Goal: Check status: Check status

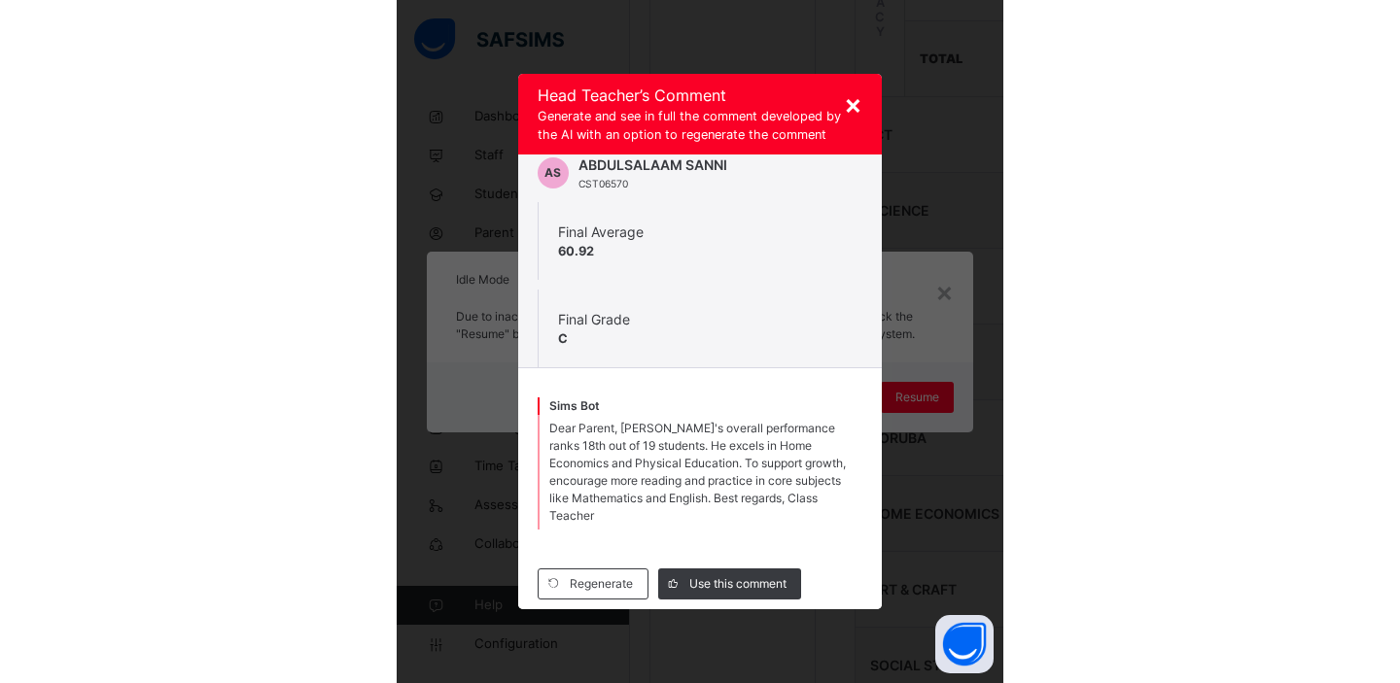
scroll to position [19, 0]
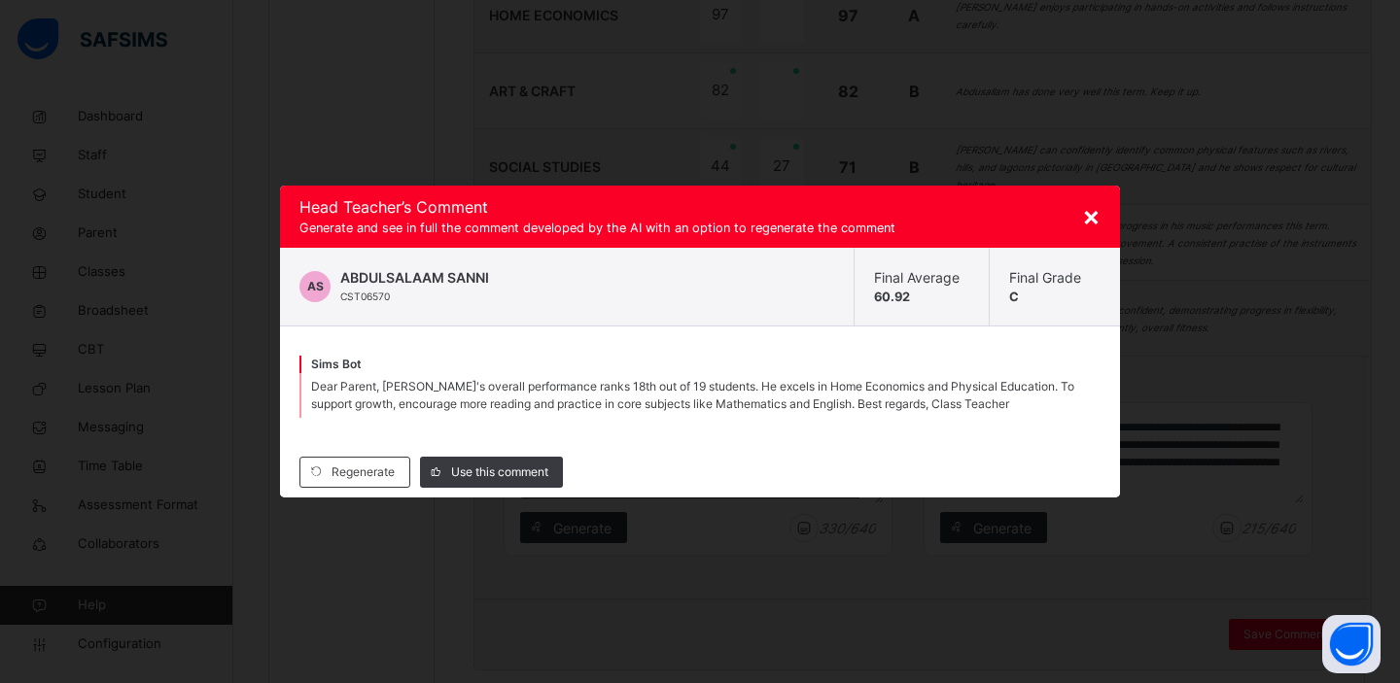
click at [606, 217] on span "×" at bounding box center [1091, 215] width 18 height 33
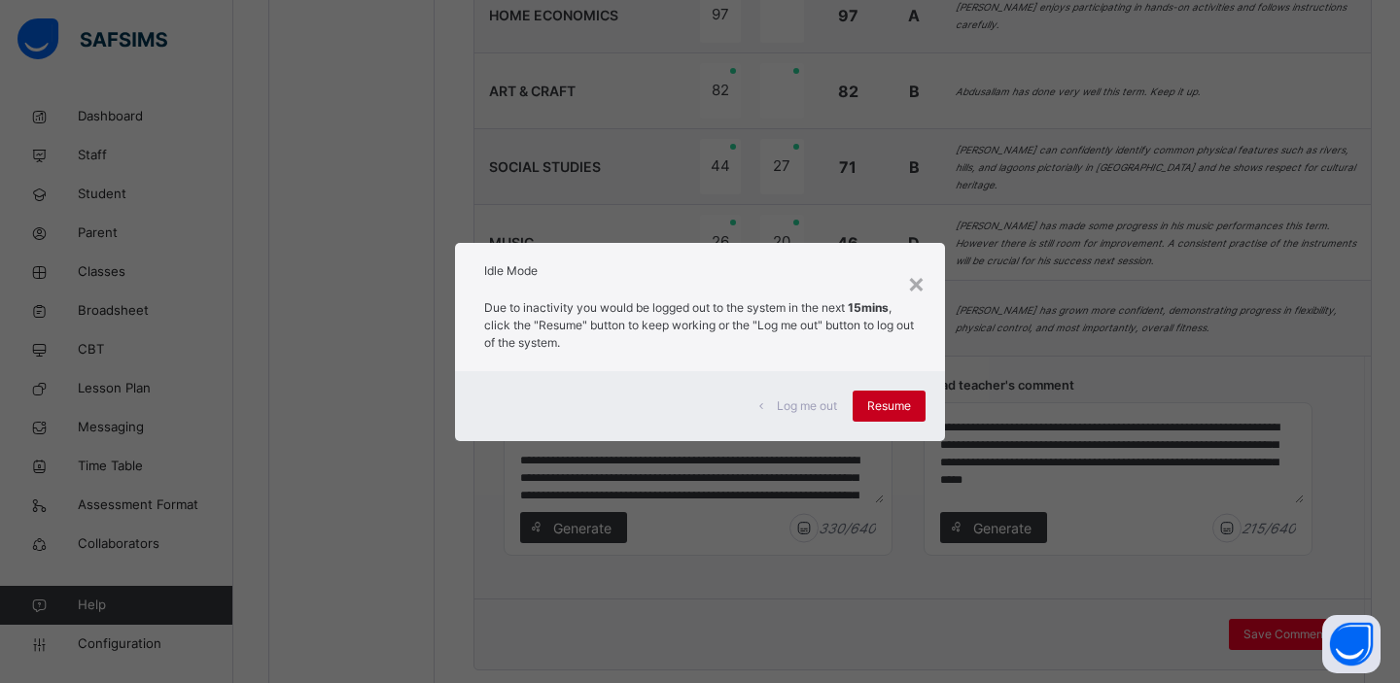
click at [606, 411] on span "Resume" at bounding box center [889, 406] width 44 height 17
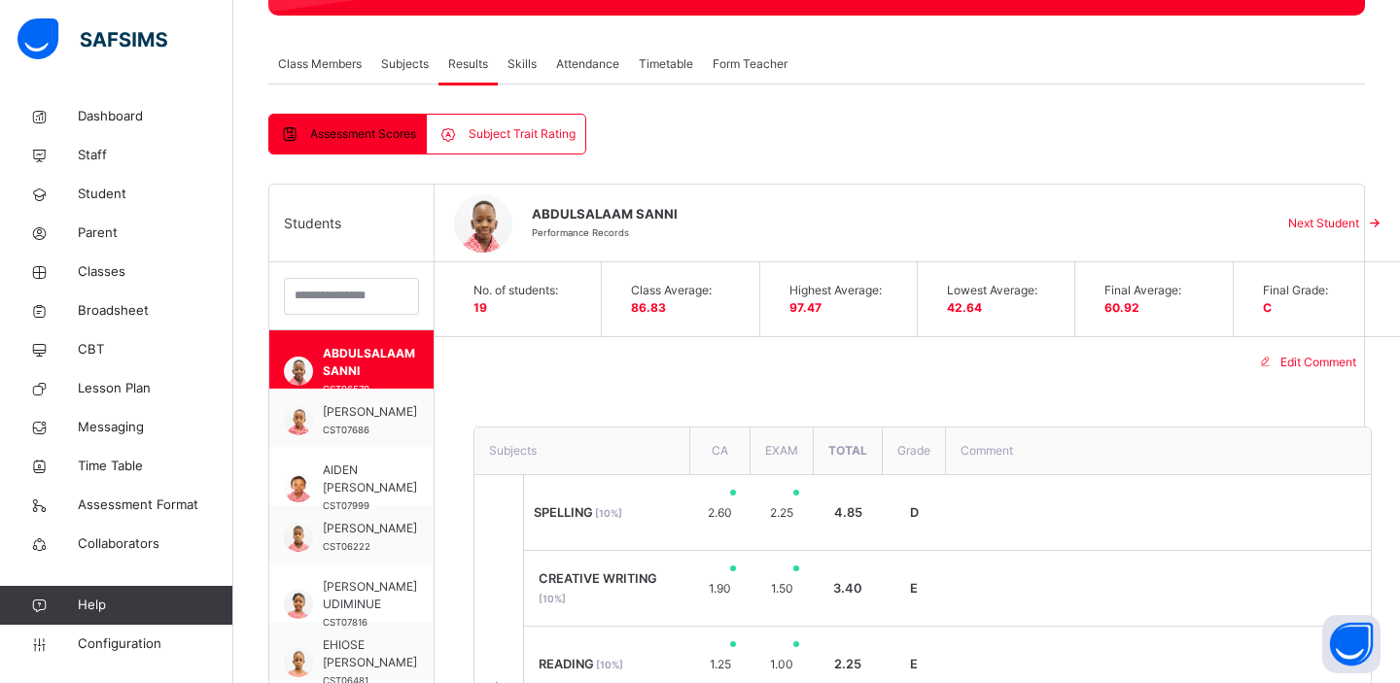
scroll to position [322, 0]
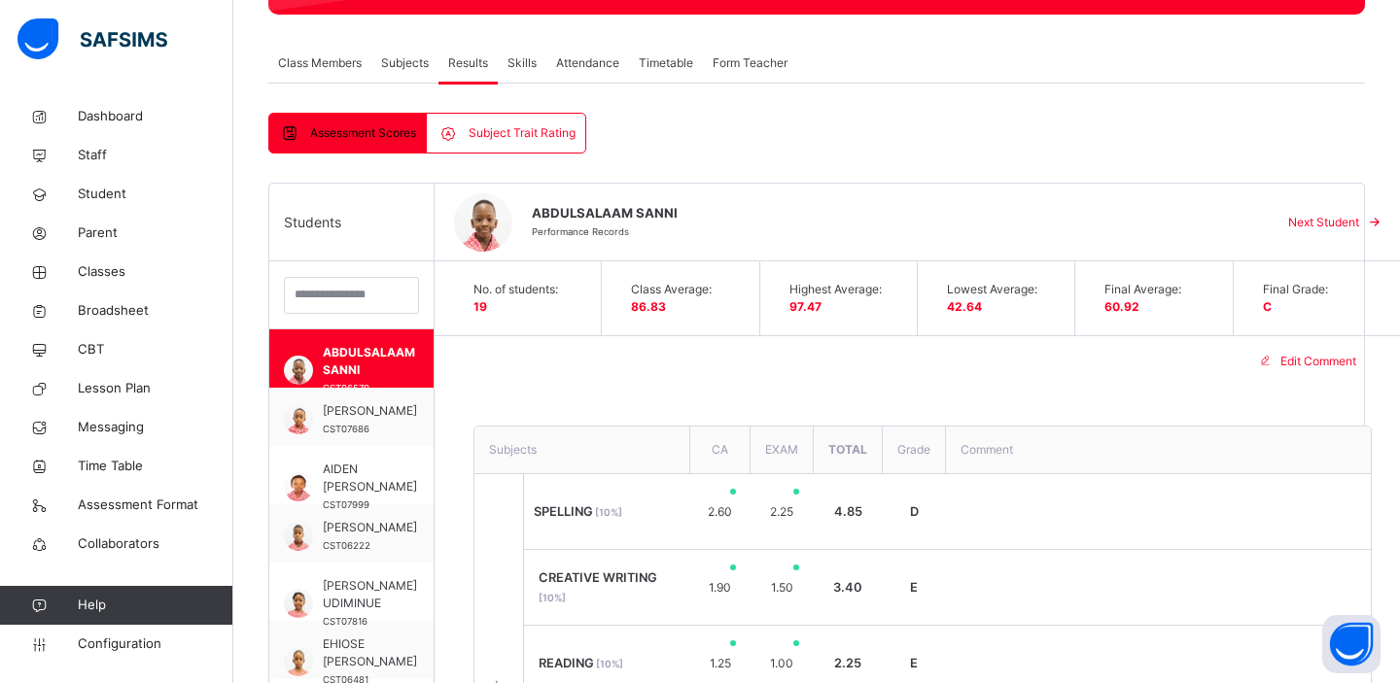
click at [487, 137] on span "Subject Trait Rating" at bounding box center [522, 132] width 107 height 17
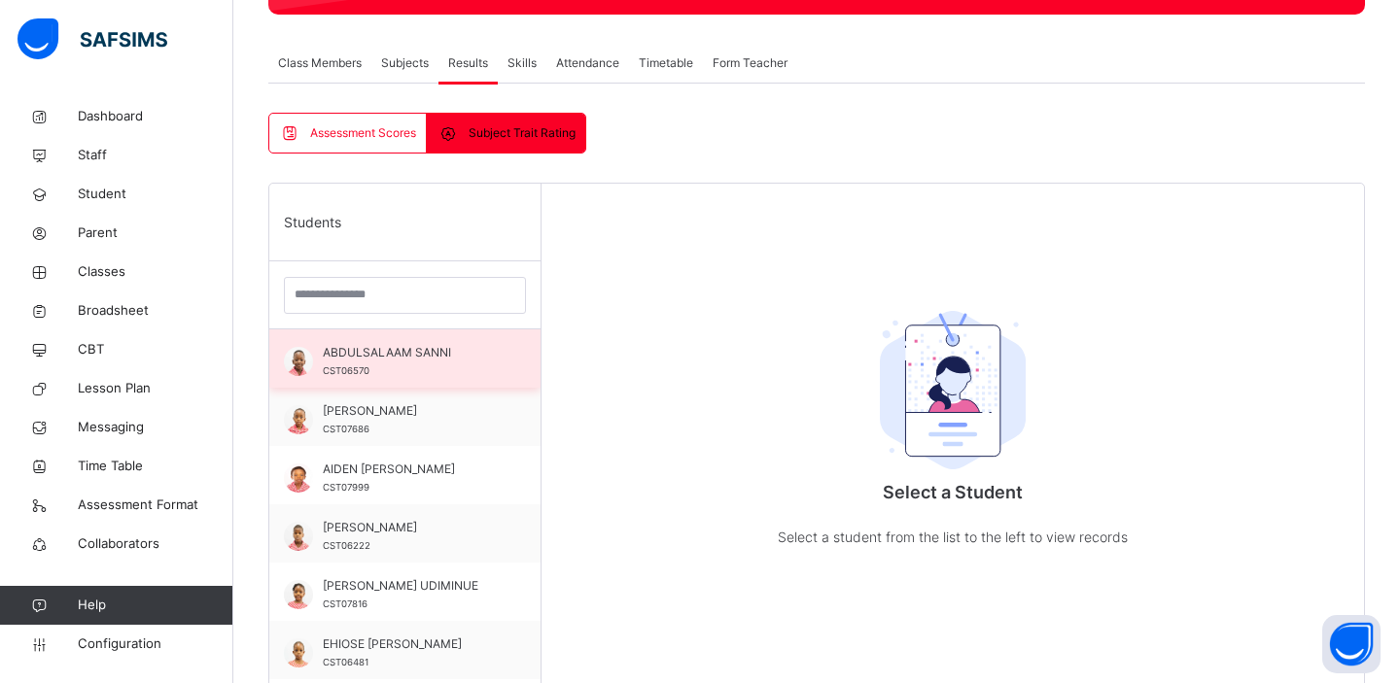
click at [343, 366] on span "CST06570" at bounding box center [346, 371] width 47 height 11
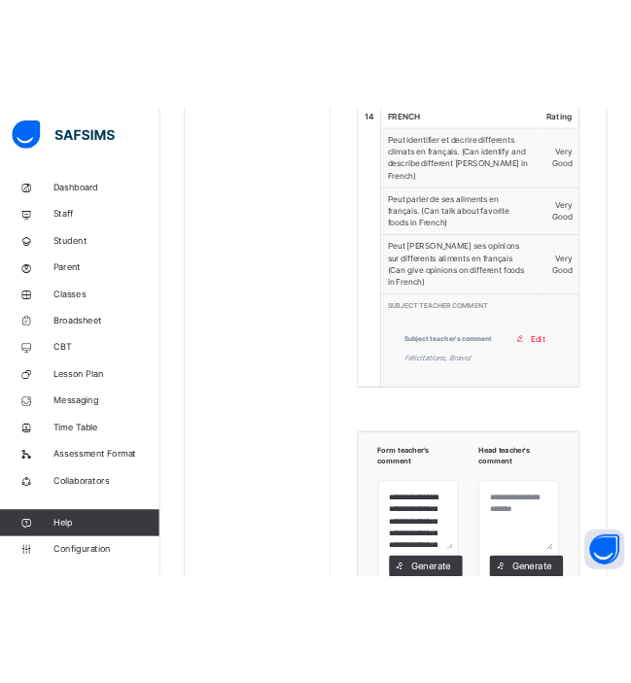
scroll to position [6178, 0]
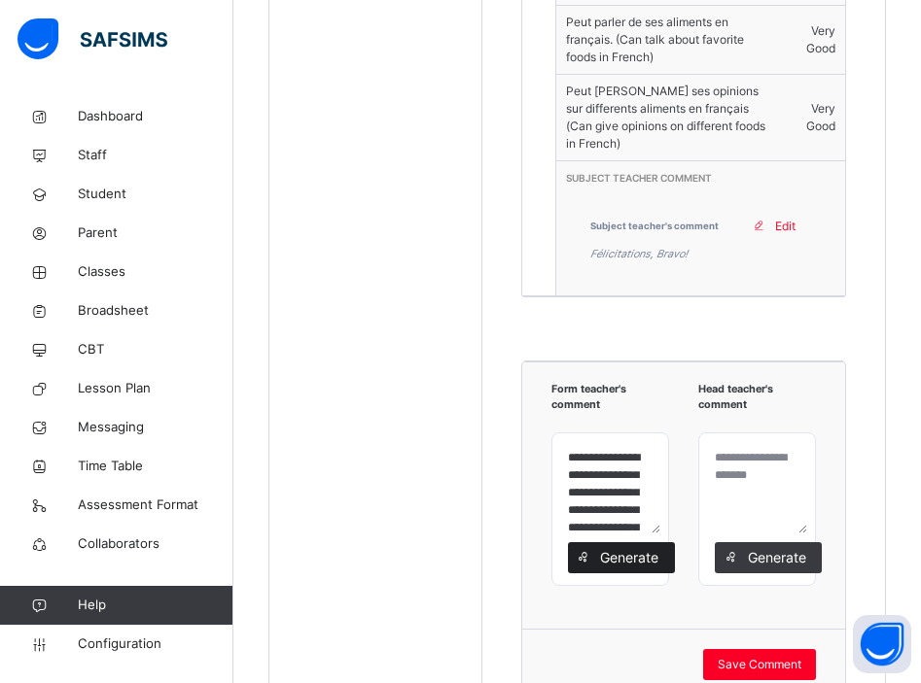
click at [606, 547] on span "Generate" at bounding box center [629, 557] width 61 height 20
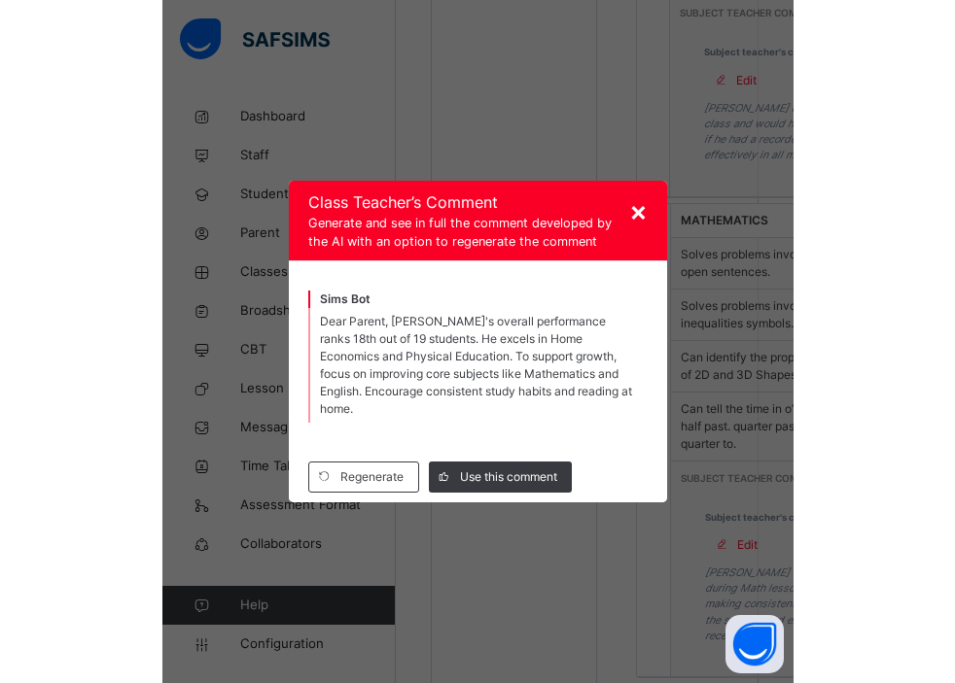
scroll to position [6059, 0]
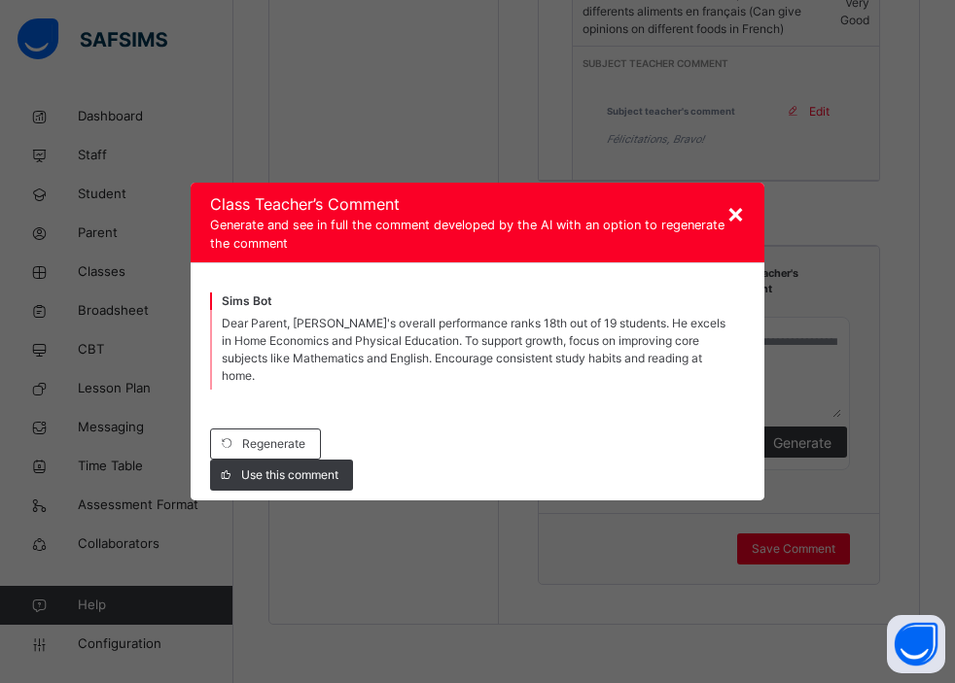
click at [606, 214] on span "×" at bounding box center [735, 212] width 18 height 33
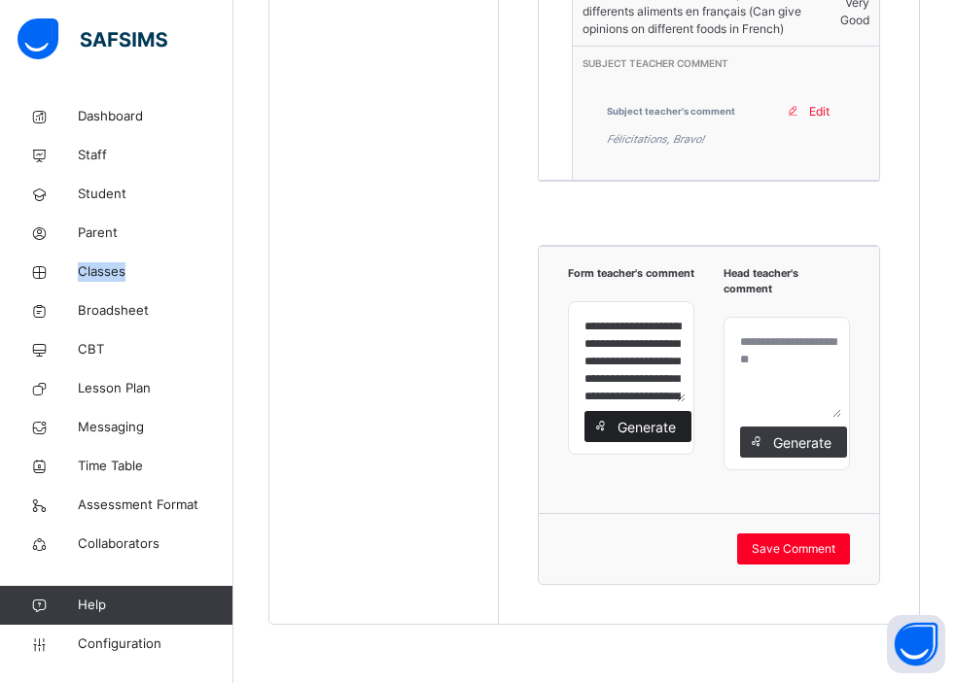
click at [606, 437] on span "Generate" at bounding box center [645, 427] width 61 height 20
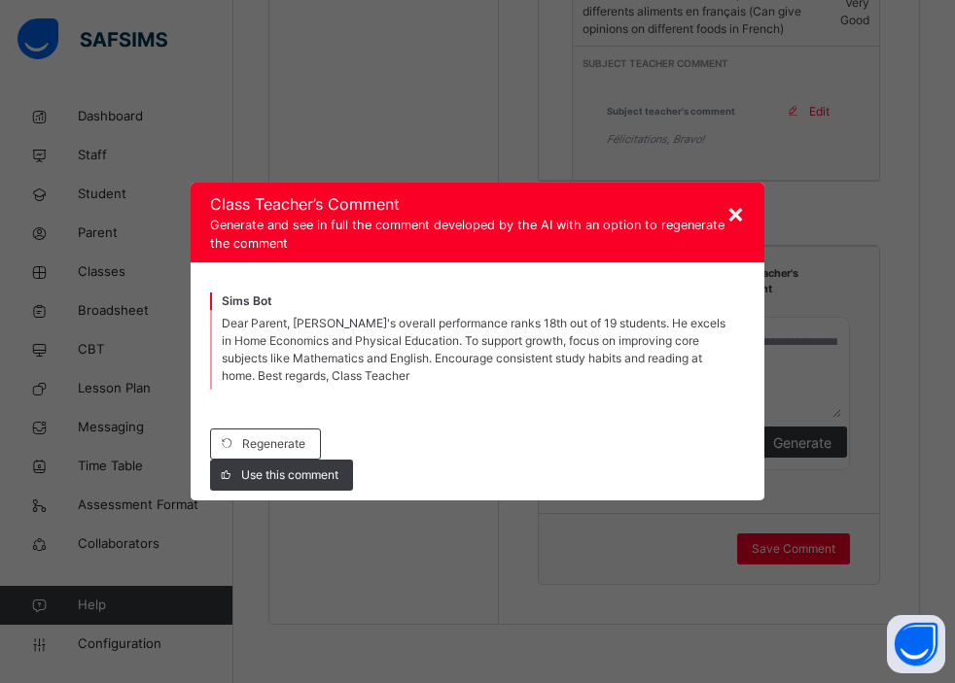
click at [539, 324] on span "Dear Parent, Abdulsalaam's overall performance ranks 18th out of 19 students. H…" at bounding box center [474, 349] width 504 height 67
click at [606, 325] on span "Dear Parent, Abdulsalaam's overall performance ranks 18th out of 19 students. H…" at bounding box center [474, 349] width 504 height 67
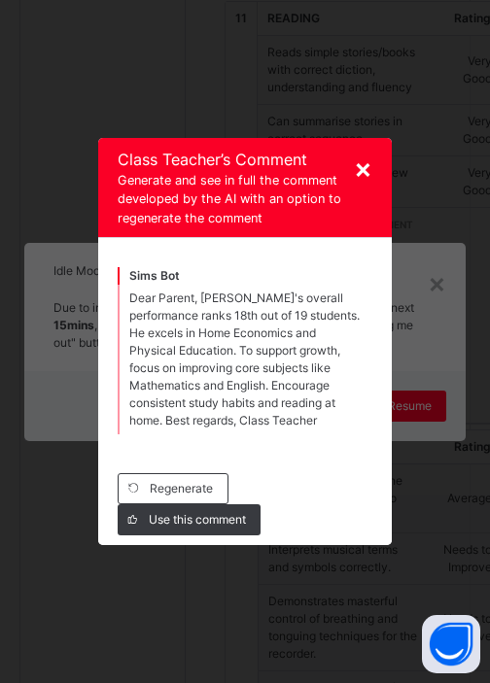
click at [364, 173] on span "×" at bounding box center [363, 168] width 18 height 33
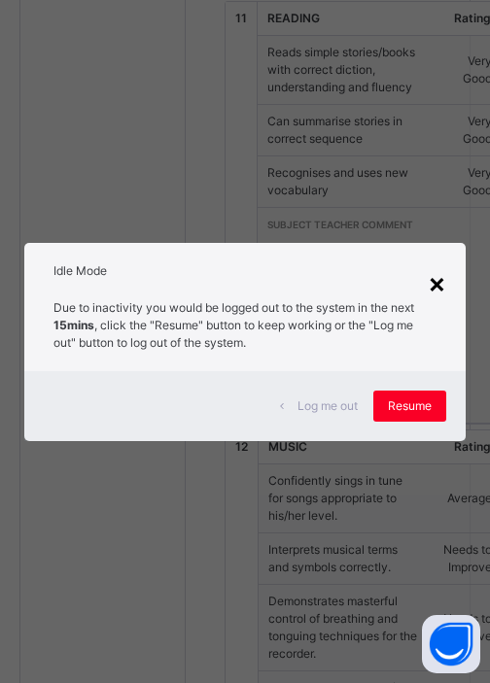
click at [438, 283] on div "×" at bounding box center [437, 282] width 18 height 41
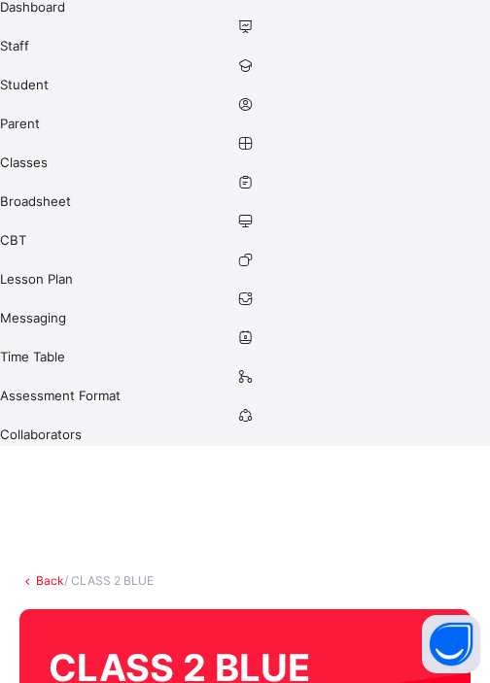
scroll to position [255, 0]
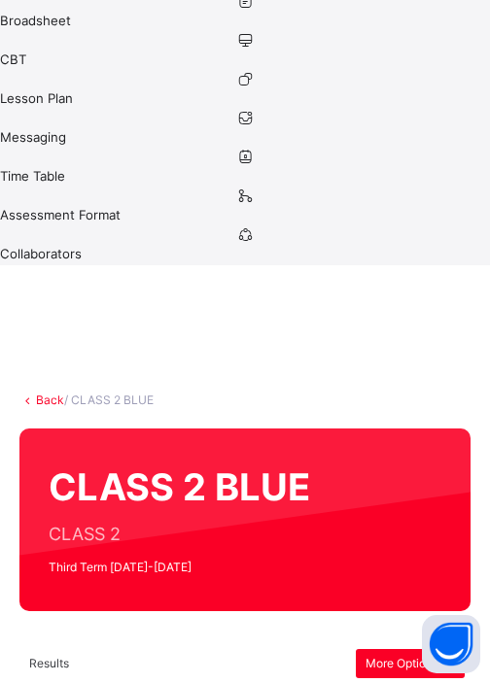
scroll to position [448, 0]
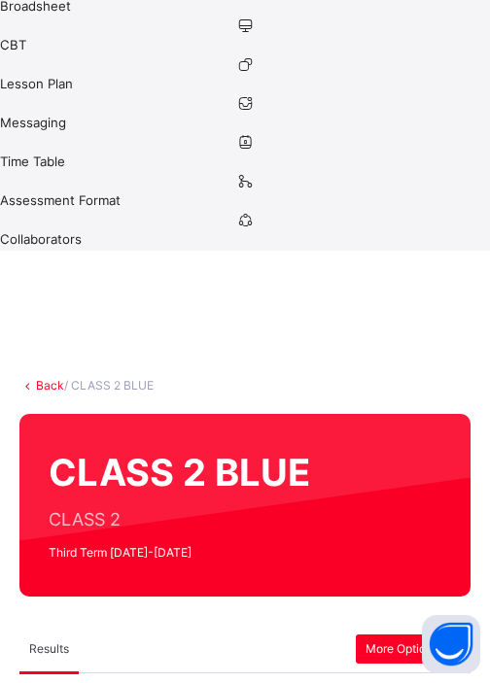
type textarea "**********"
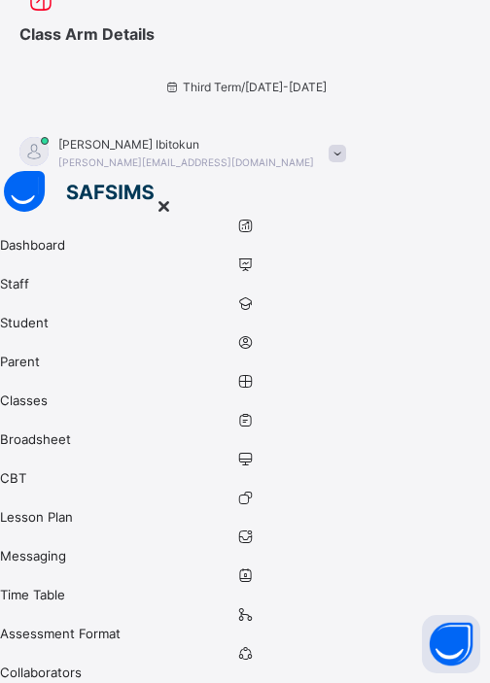
scroll to position [0, 0]
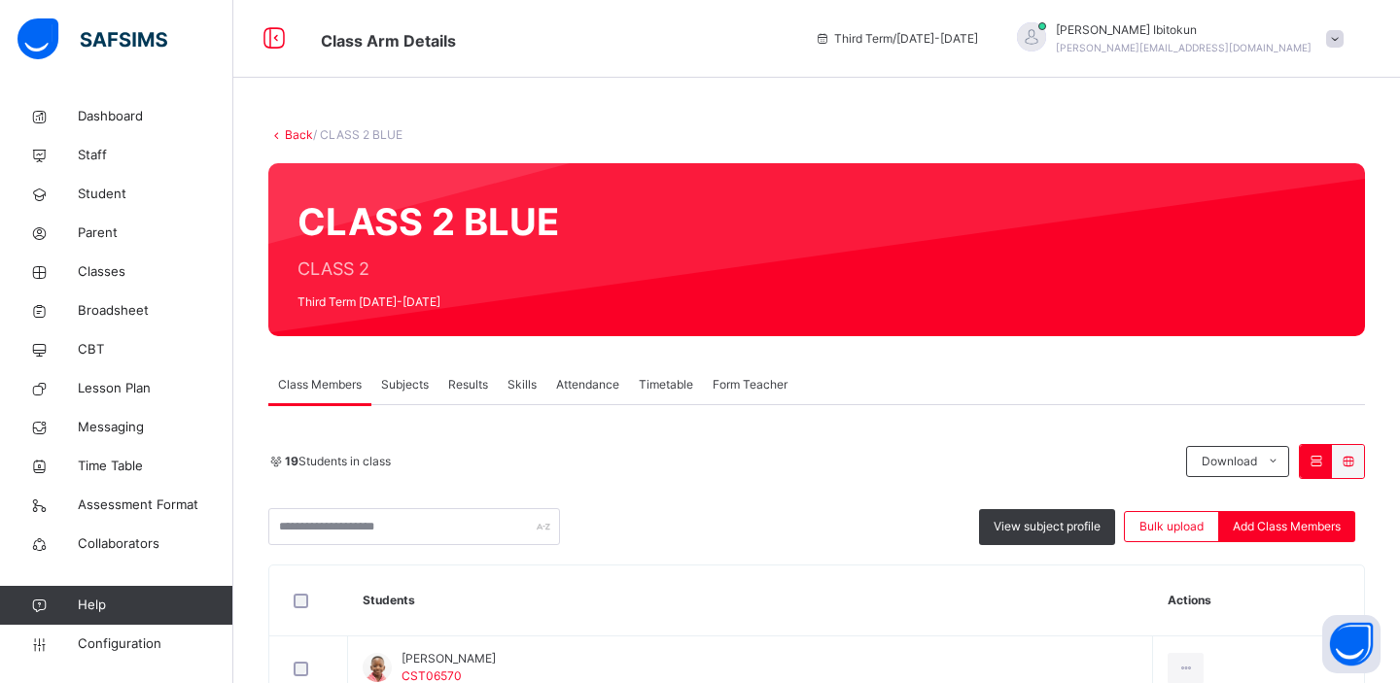
click at [299, 131] on link "Back" at bounding box center [299, 134] width 28 height 15
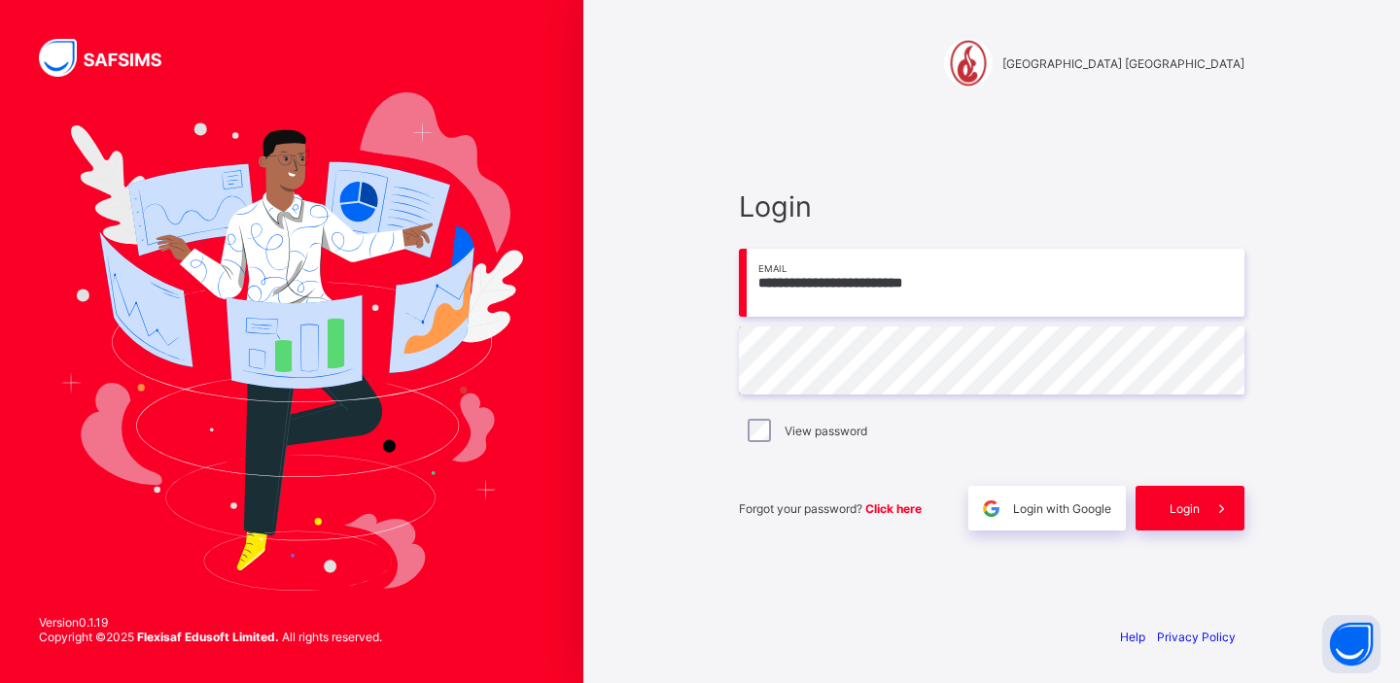
click at [927, 282] on input "**********" at bounding box center [991, 283] width 505 height 68
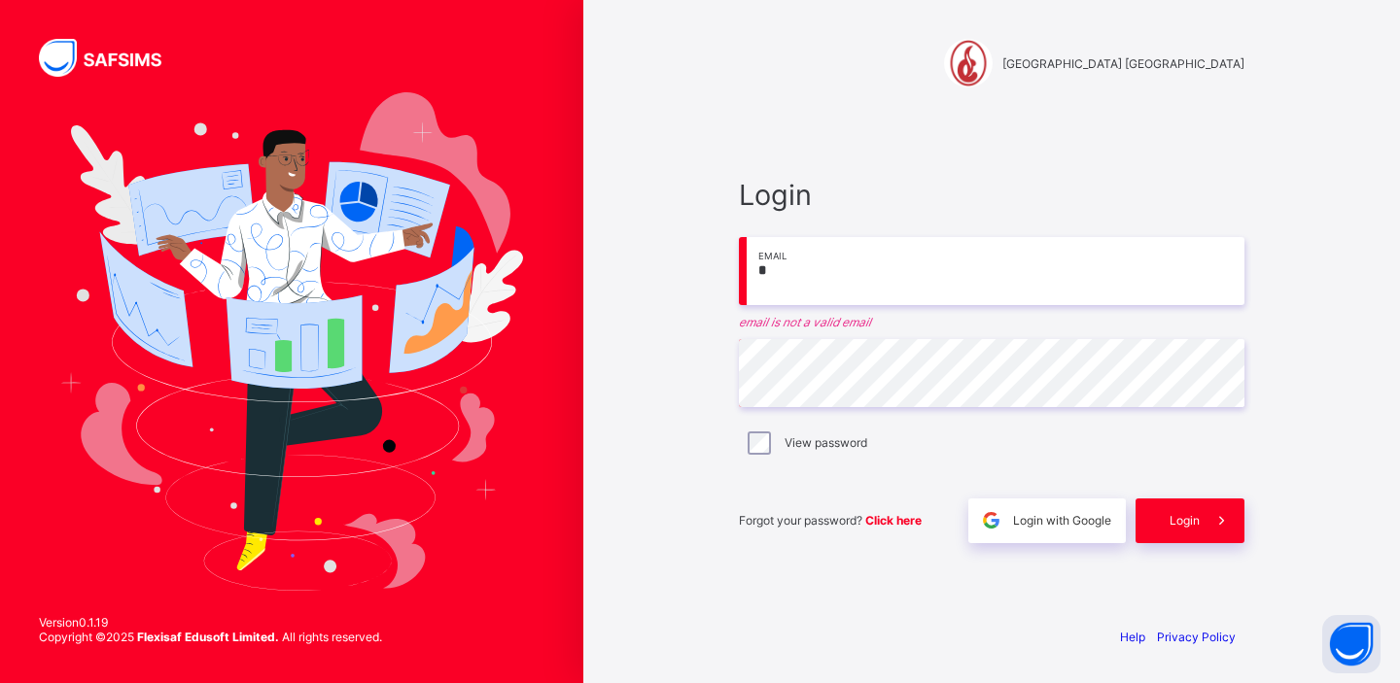
type input "**********"
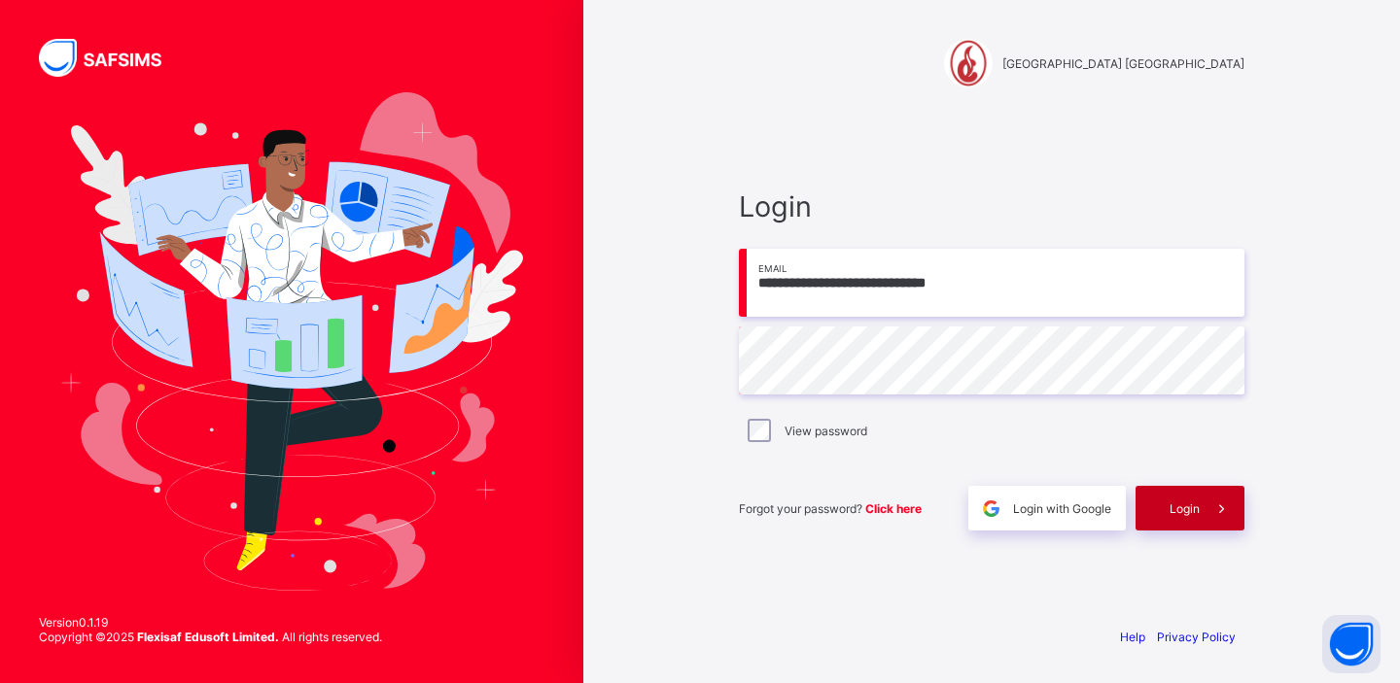
click at [1200, 503] on span at bounding box center [1222, 508] width 45 height 45
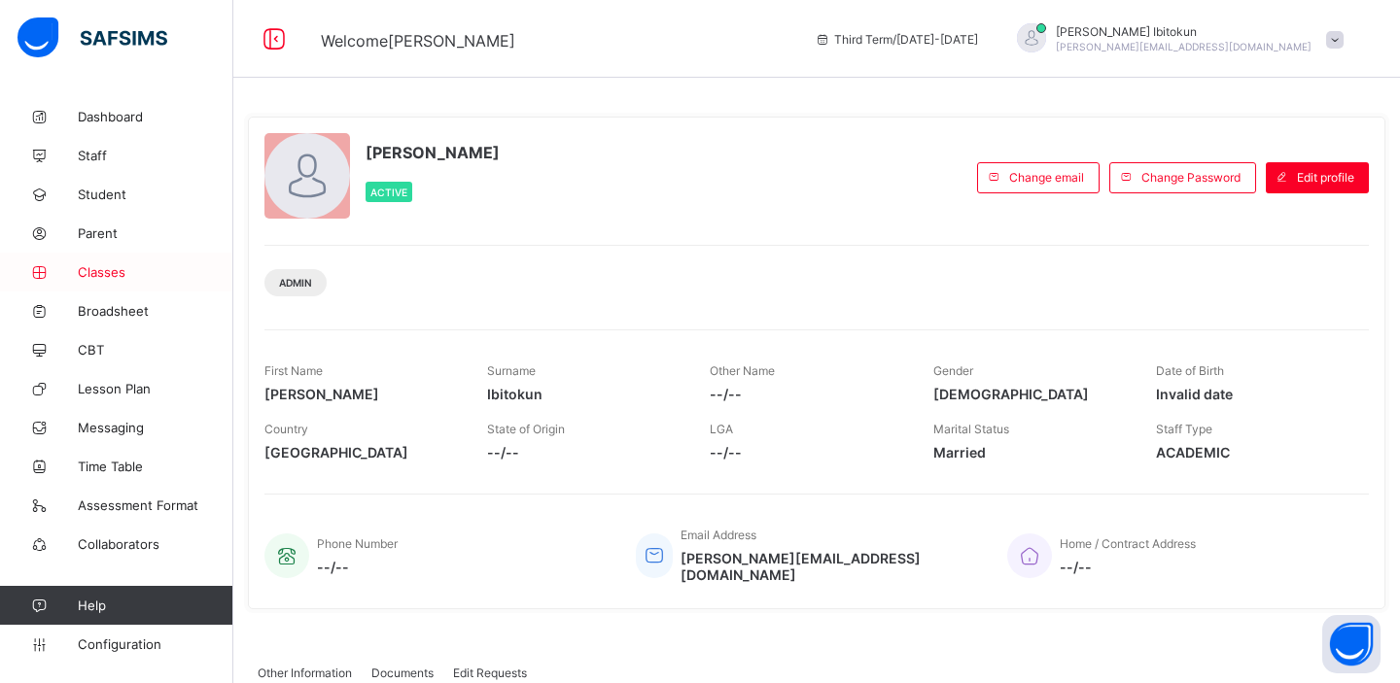
click at [105, 277] on span "Classes" at bounding box center [156, 272] width 156 height 16
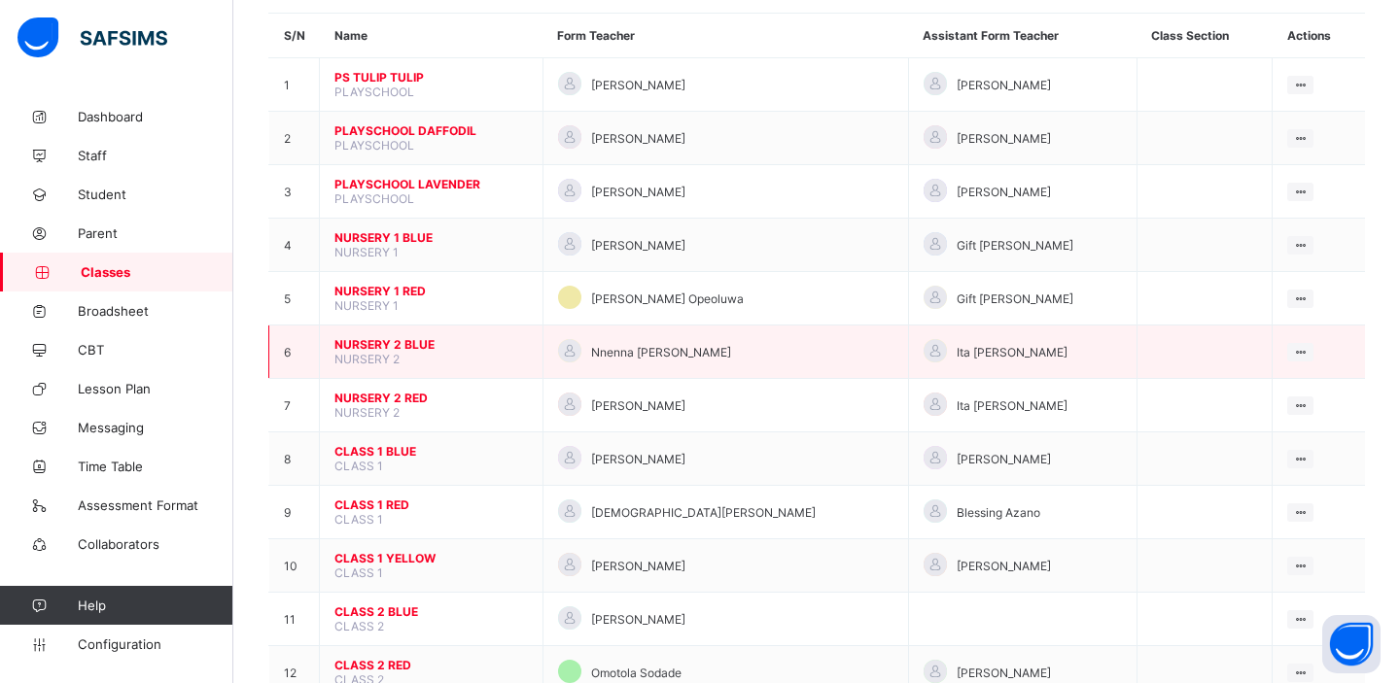
scroll to position [173, 0]
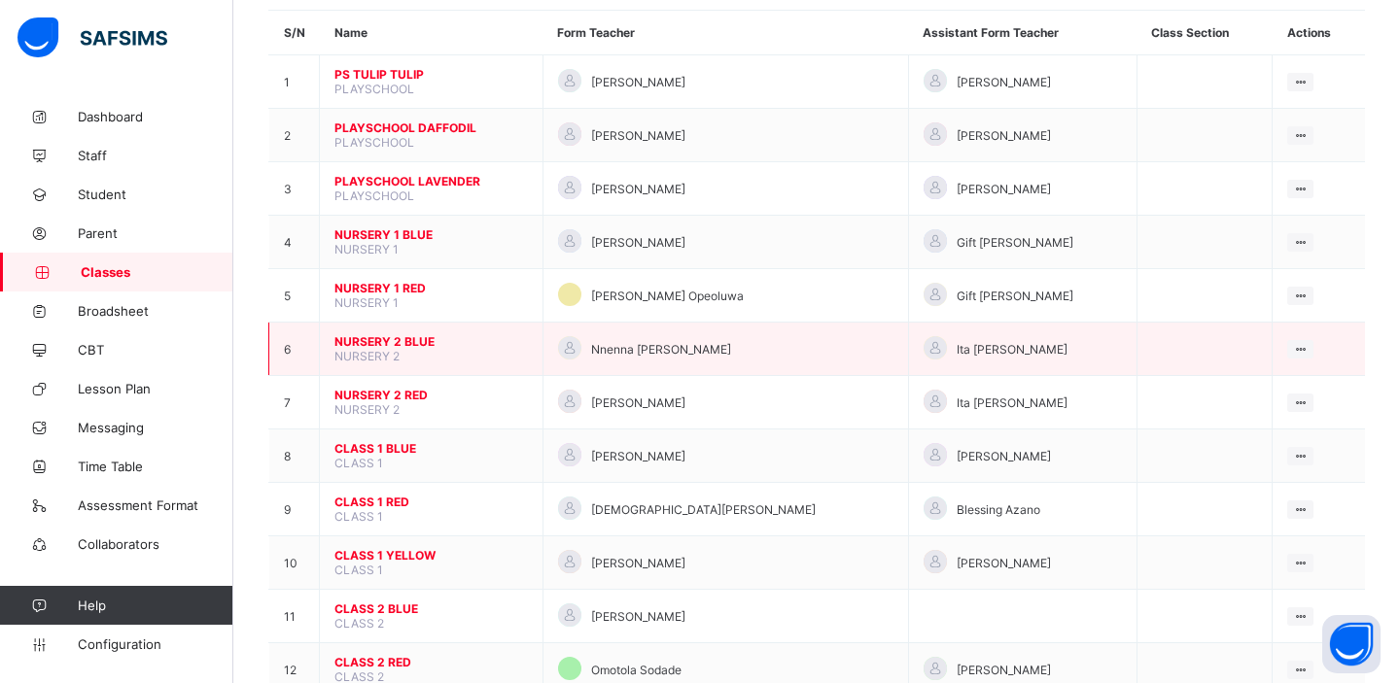
click at [376, 337] on span "NURSERY 2 BLUE" at bounding box center [430, 341] width 193 height 15
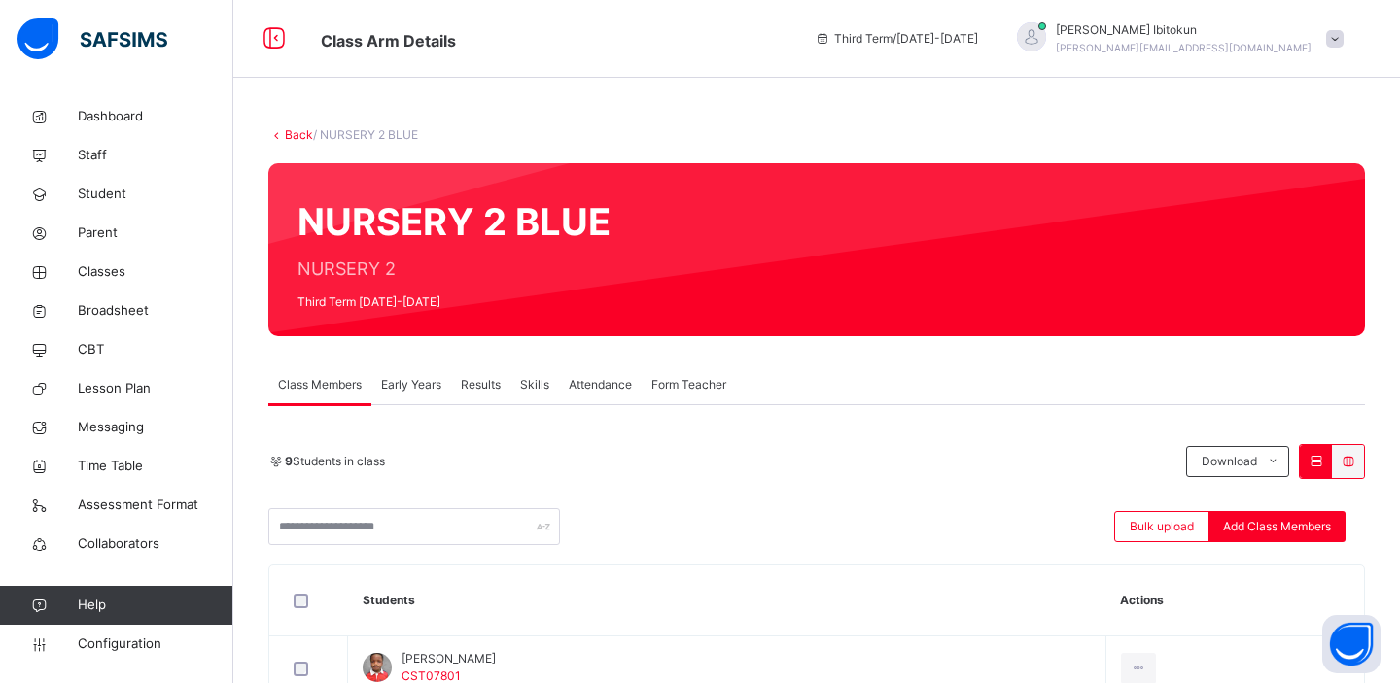
click at [404, 390] on span "Early Years" at bounding box center [411, 384] width 60 height 17
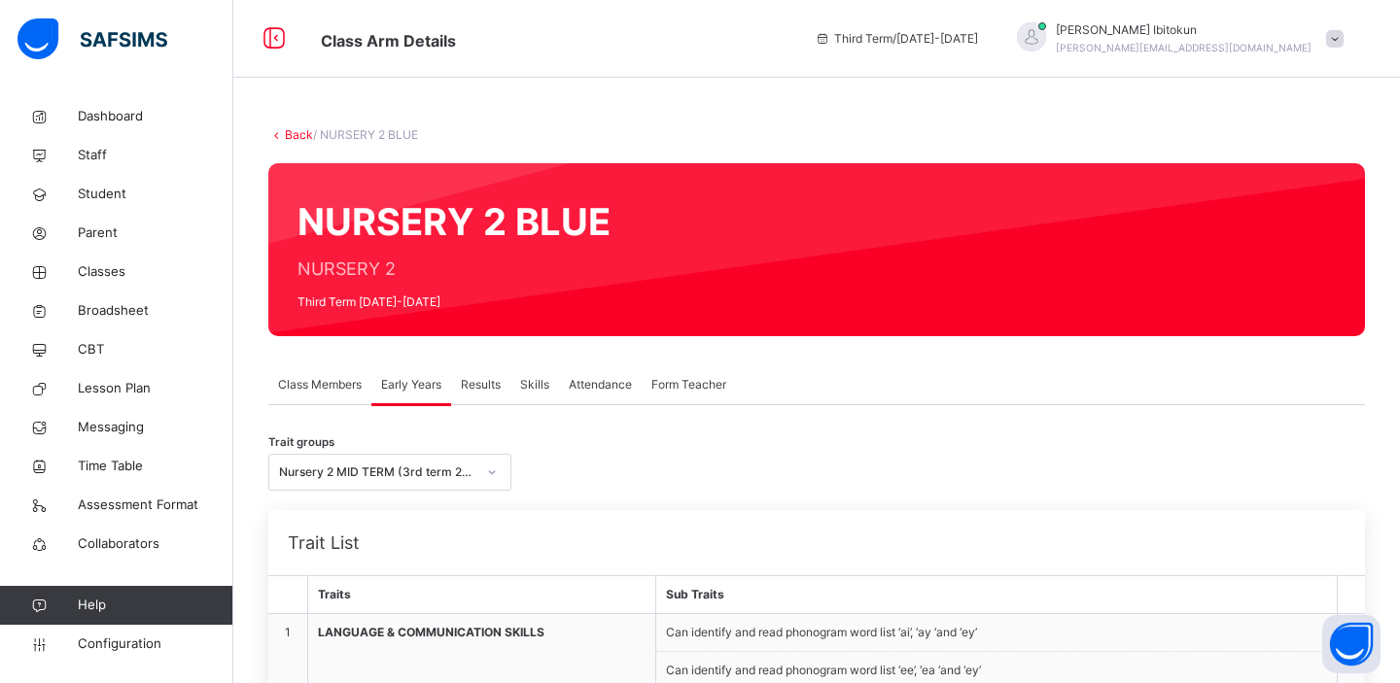
click at [481, 378] on span "Results" at bounding box center [481, 384] width 40 height 17
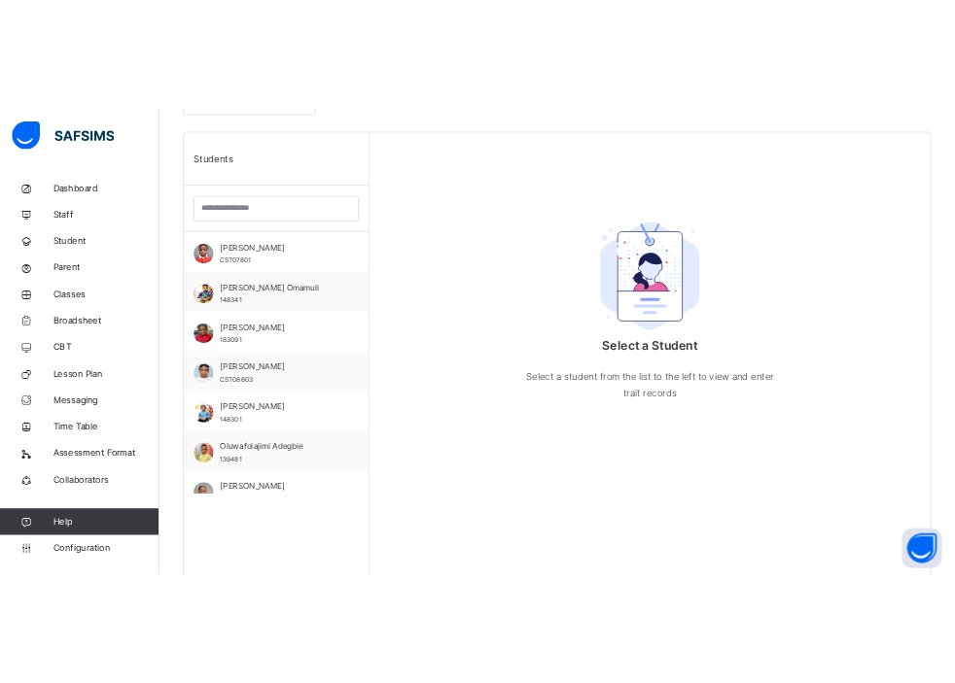
scroll to position [556, 0]
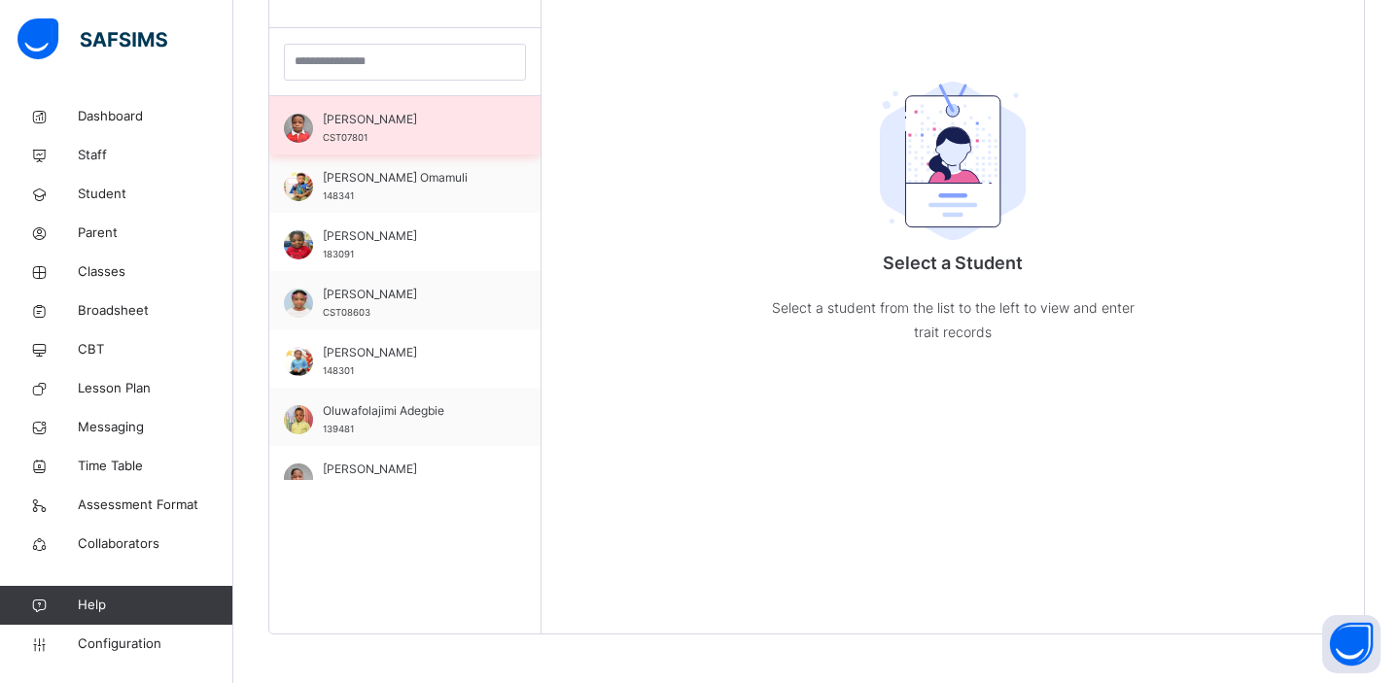
click at [365, 115] on span "Anjolaoluwa Olugbodi" at bounding box center [410, 119] width 174 height 17
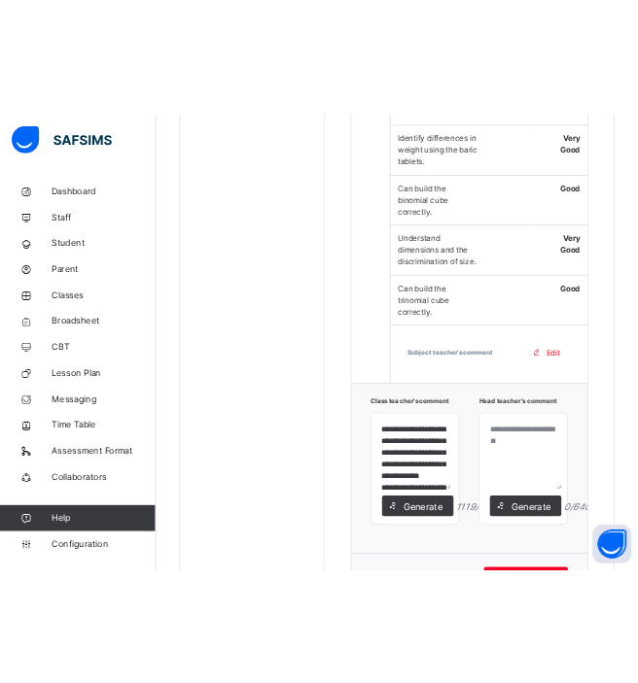
scroll to position [3226, 0]
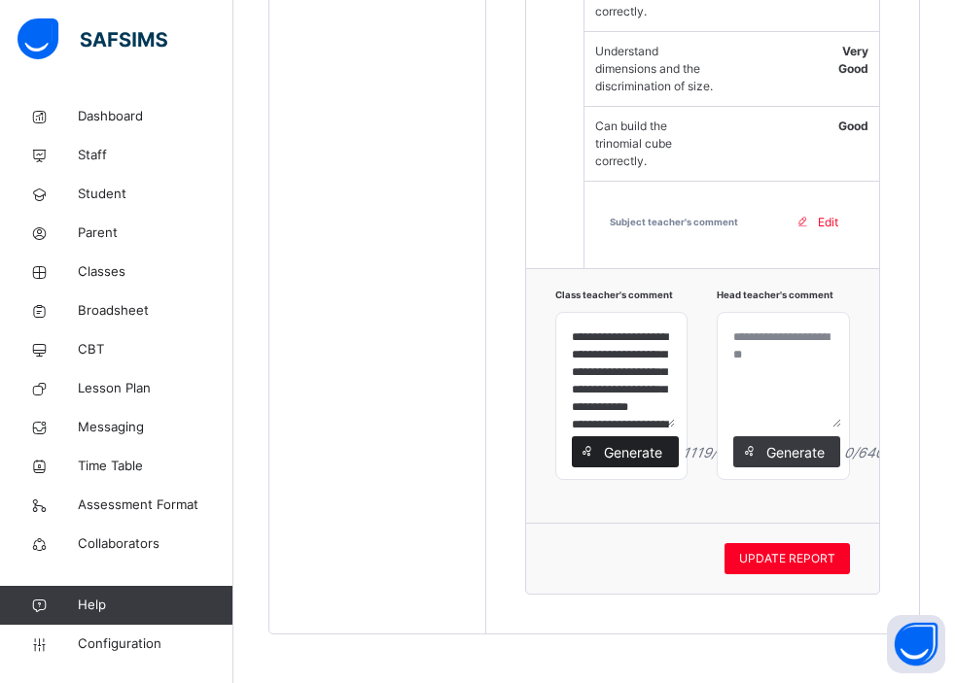
click at [634, 453] on span "Generate" at bounding box center [633, 452] width 61 height 20
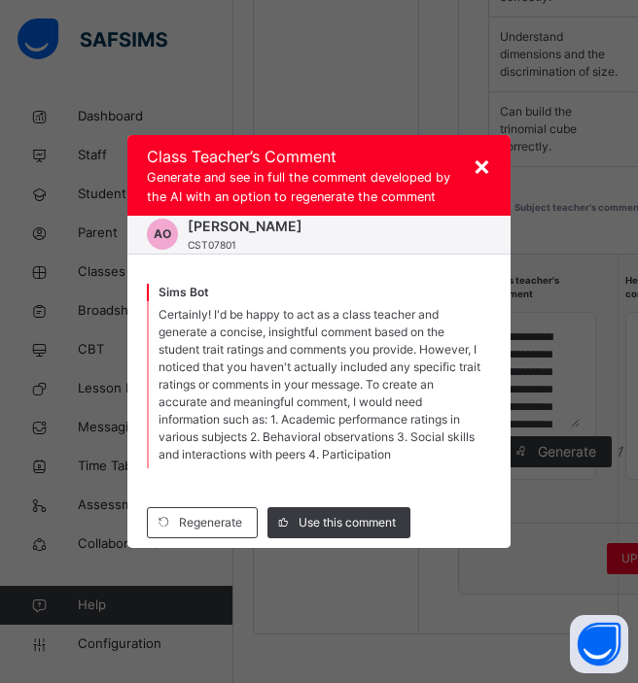
click at [480, 168] on span "×" at bounding box center [481, 165] width 18 height 33
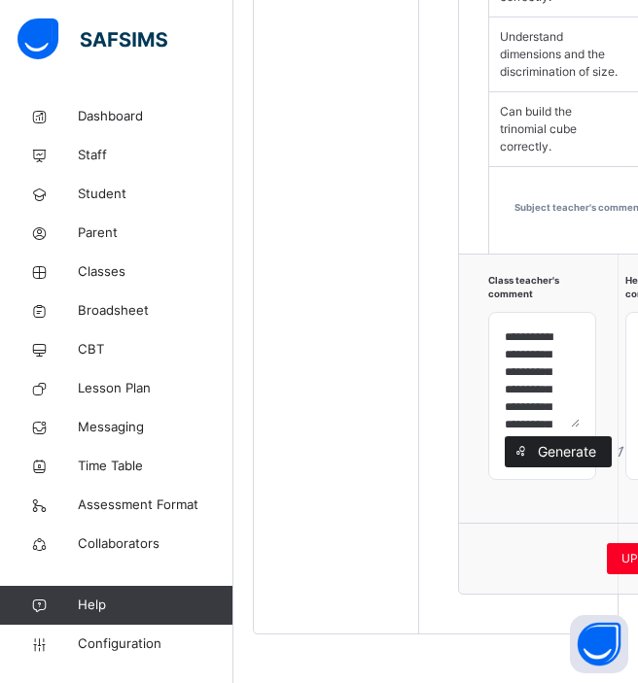
click at [530, 468] on span at bounding box center [520, 451] width 31 height 31
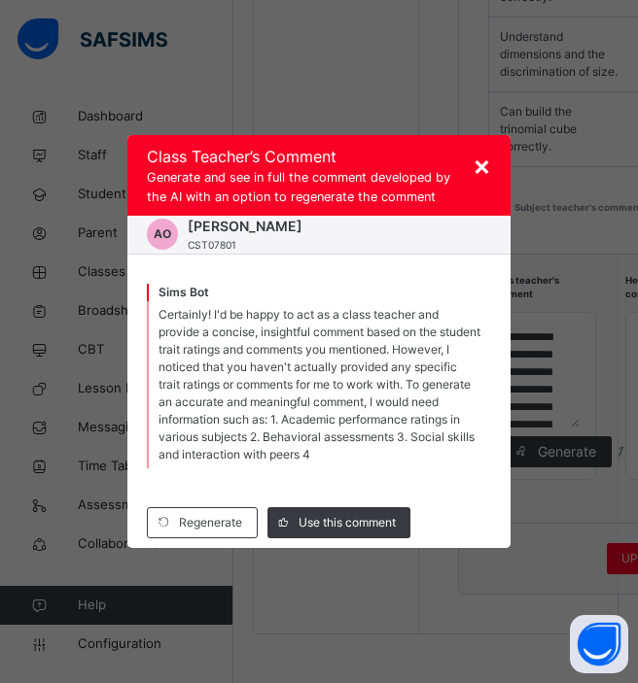
click at [284, 367] on span "Certainly! I'd be happy to act as a class teacher and provide a concise, insigh…" at bounding box center [319, 384] width 322 height 155
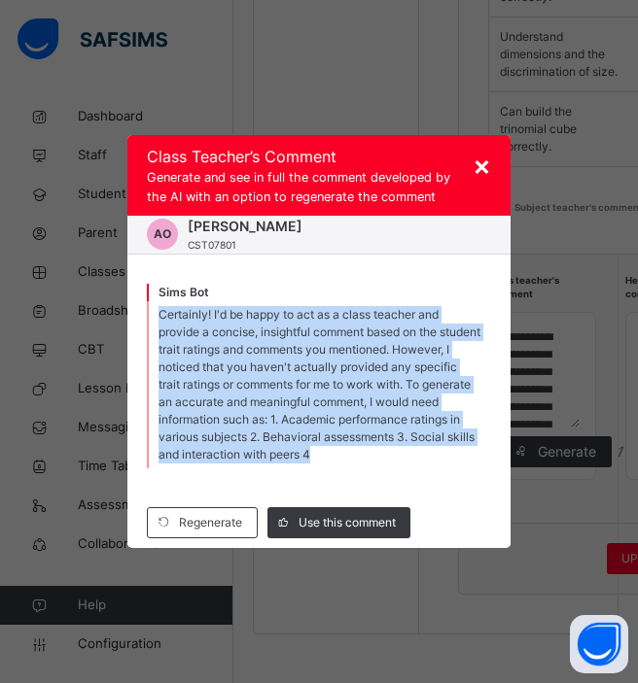
click at [284, 367] on span "Certainly! I'd be happy to act as a class teacher and provide a concise, insigh…" at bounding box center [319, 384] width 322 height 155
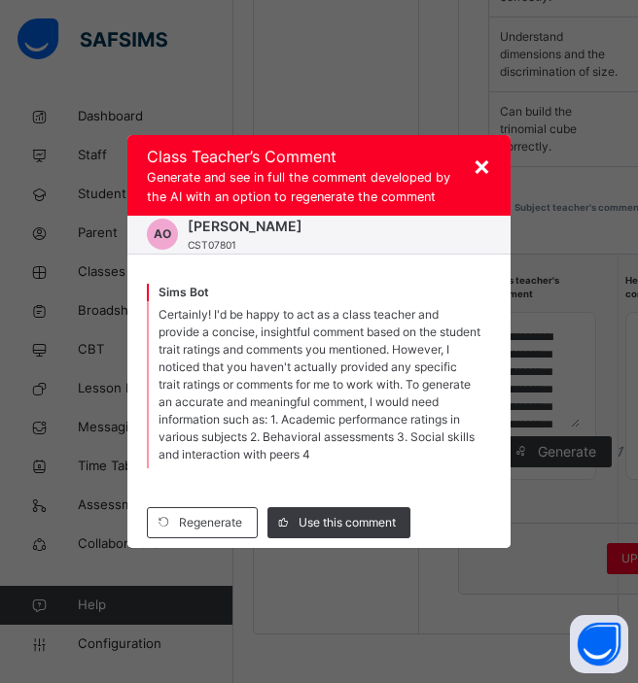
click at [483, 170] on span "×" at bounding box center [481, 165] width 18 height 33
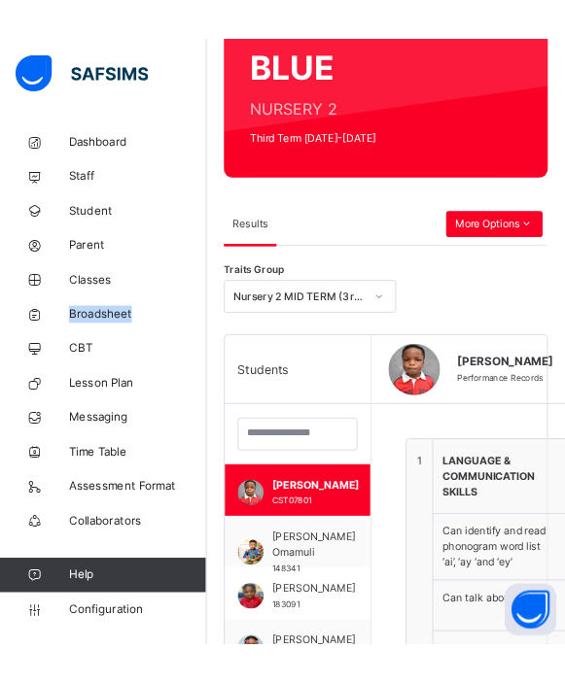
scroll to position [247, 0]
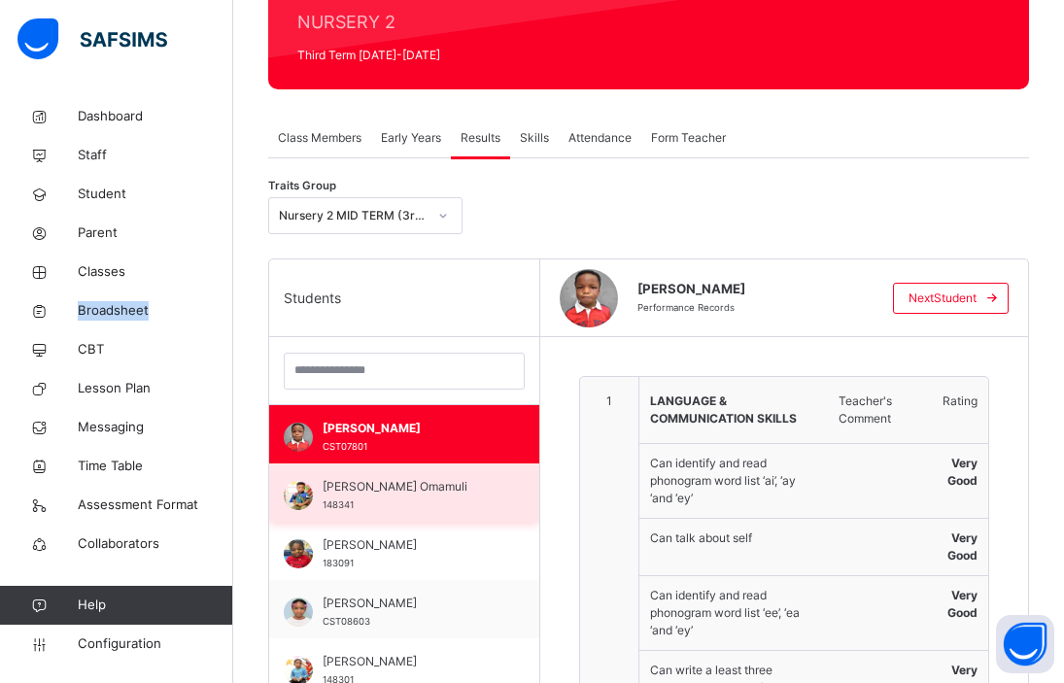
click at [337, 491] on span "Harper Omamuli" at bounding box center [409, 486] width 173 height 17
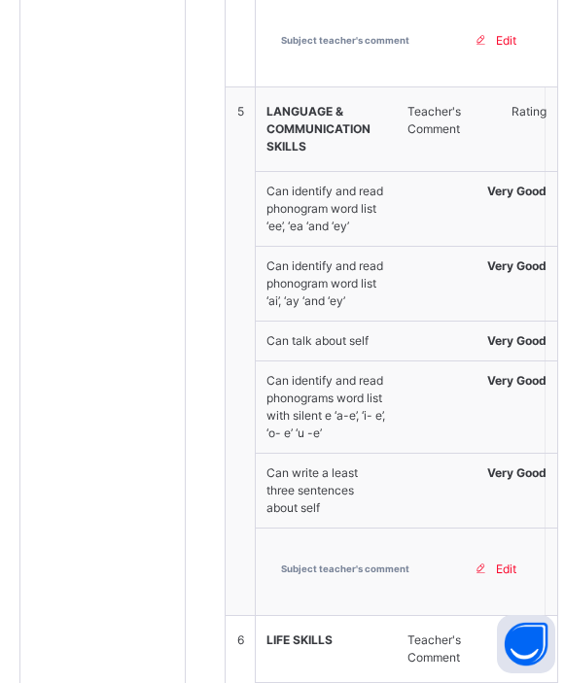
scroll to position [3273, 0]
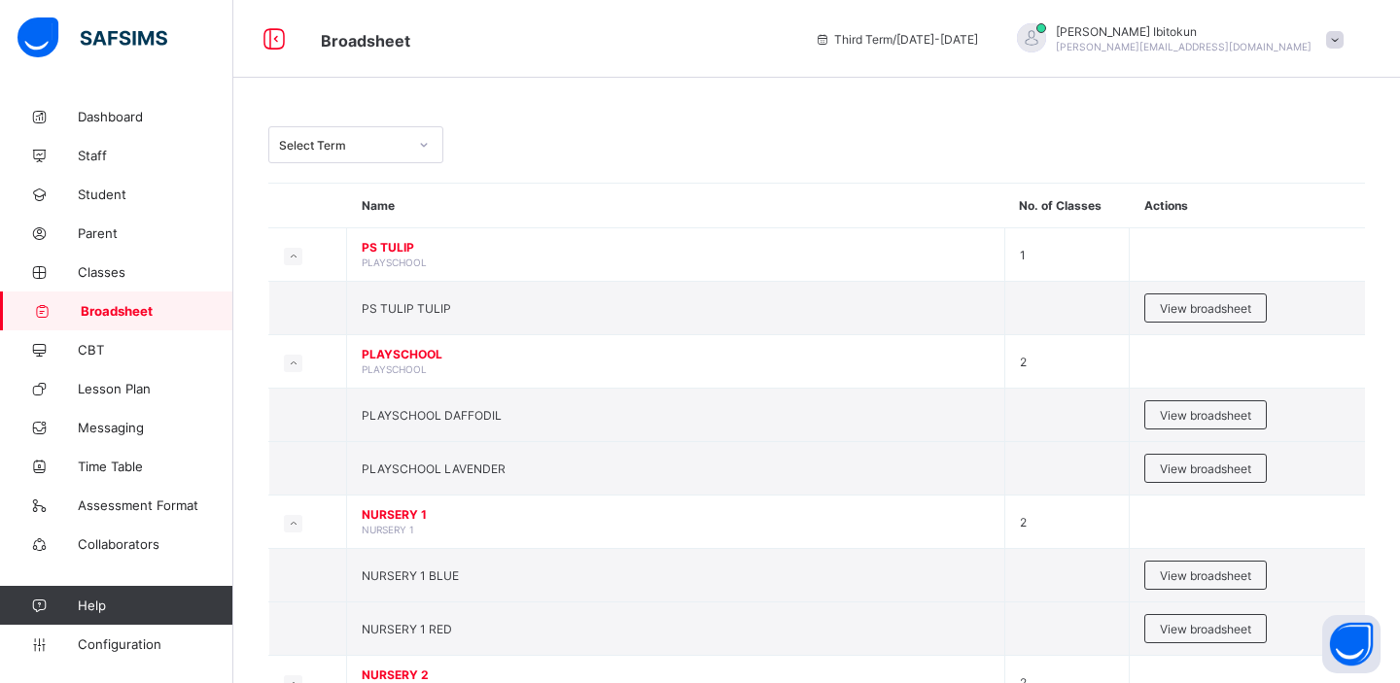
scroll to position [407, 0]
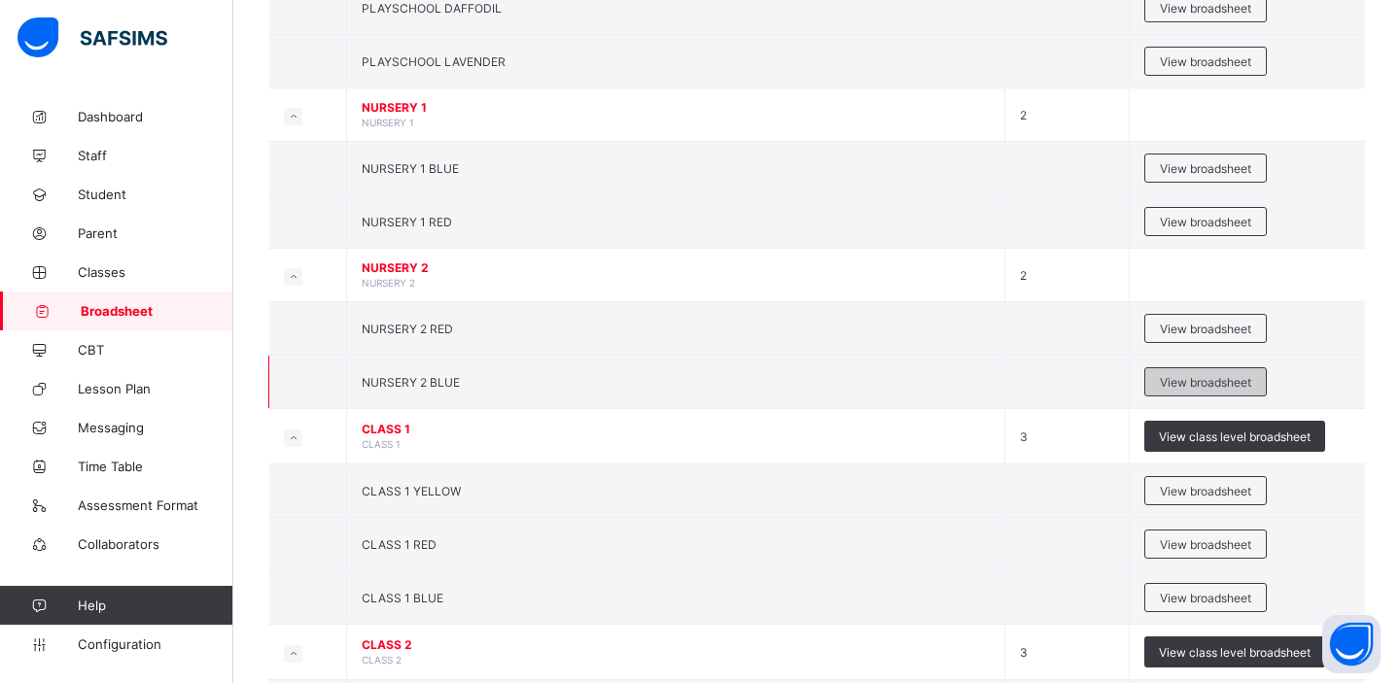
click at [1189, 375] on span "View broadsheet" at bounding box center [1205, 382] width 91 height 15
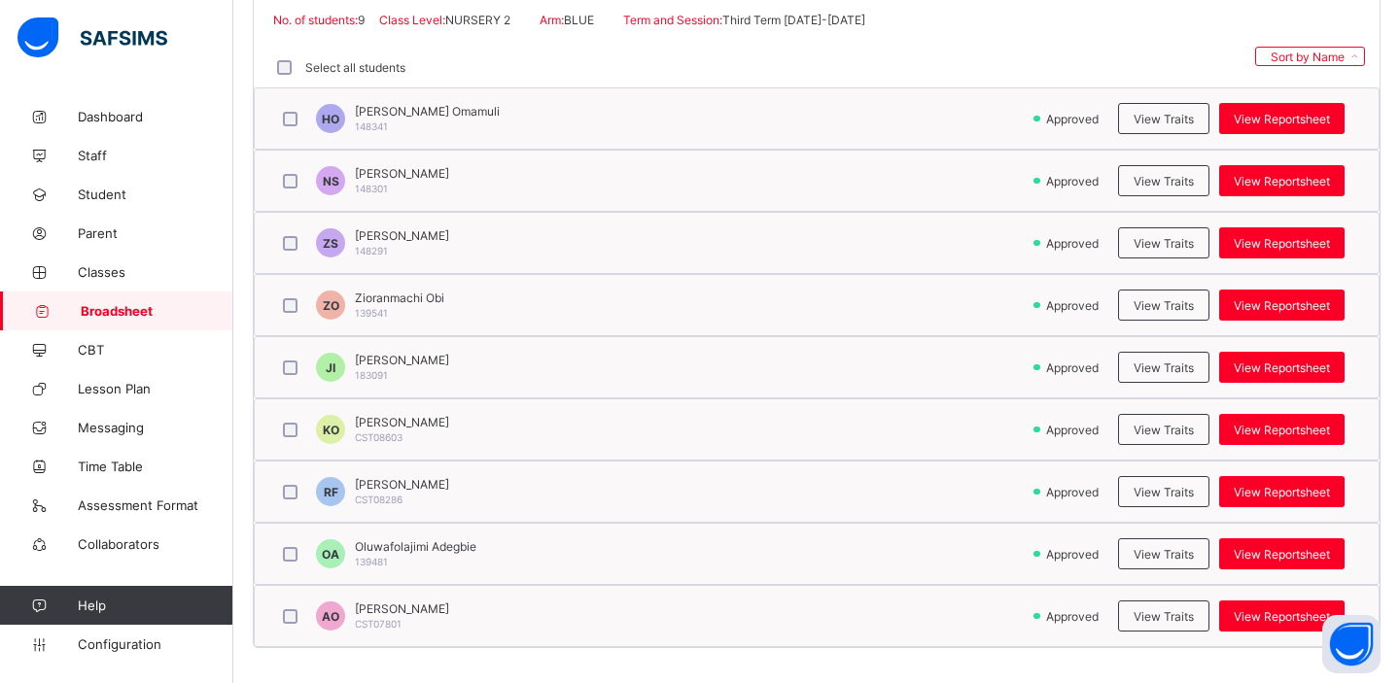
scroll to position [471, 0]
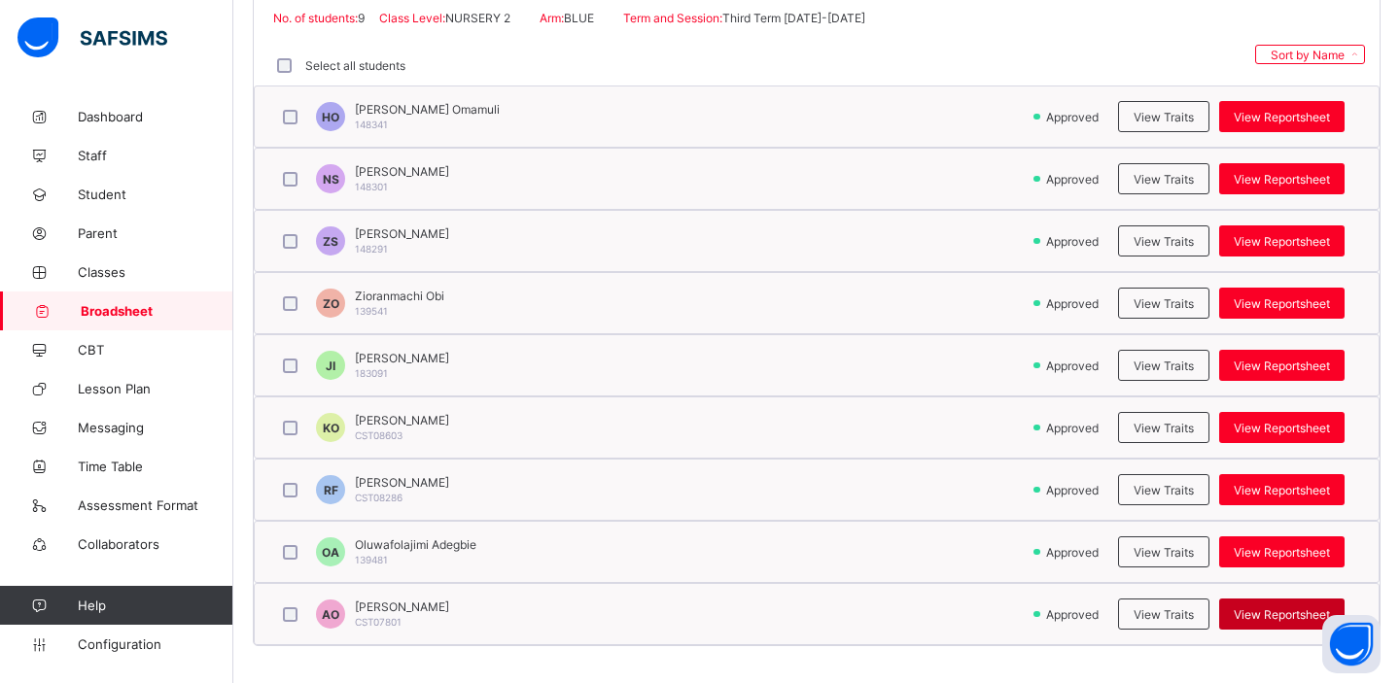
click at [1249, 615] on span "View Reportsheet" at bounding box center [1282, 615] width 96 height 15
click at [1156, 613] on span "View Traits" at bounding box center [1163, 615] width 60 height 15
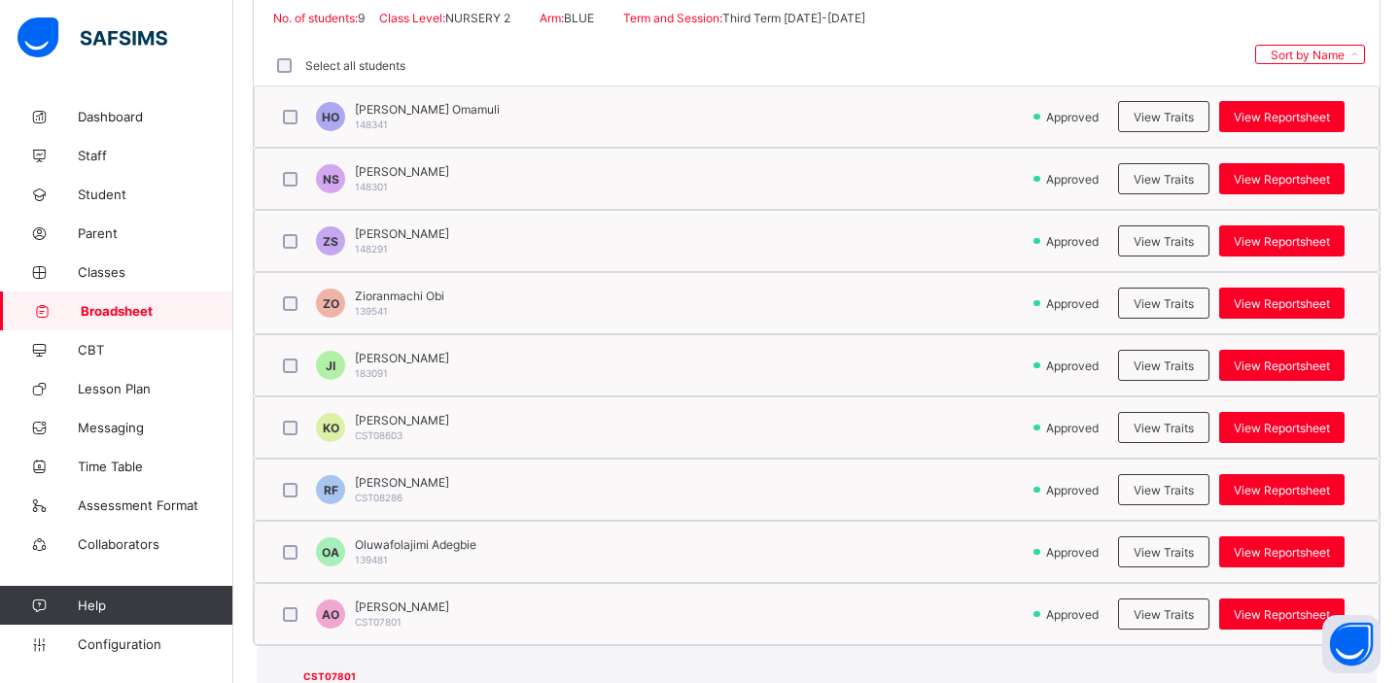
scroll to position [145, 0]
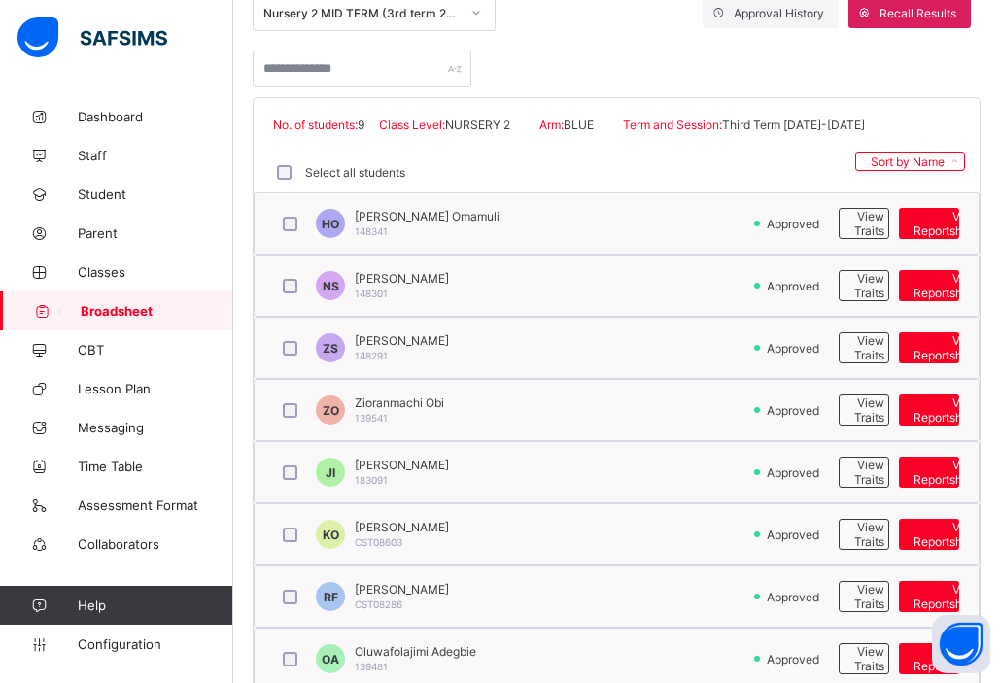
scroll to position [471, 0]
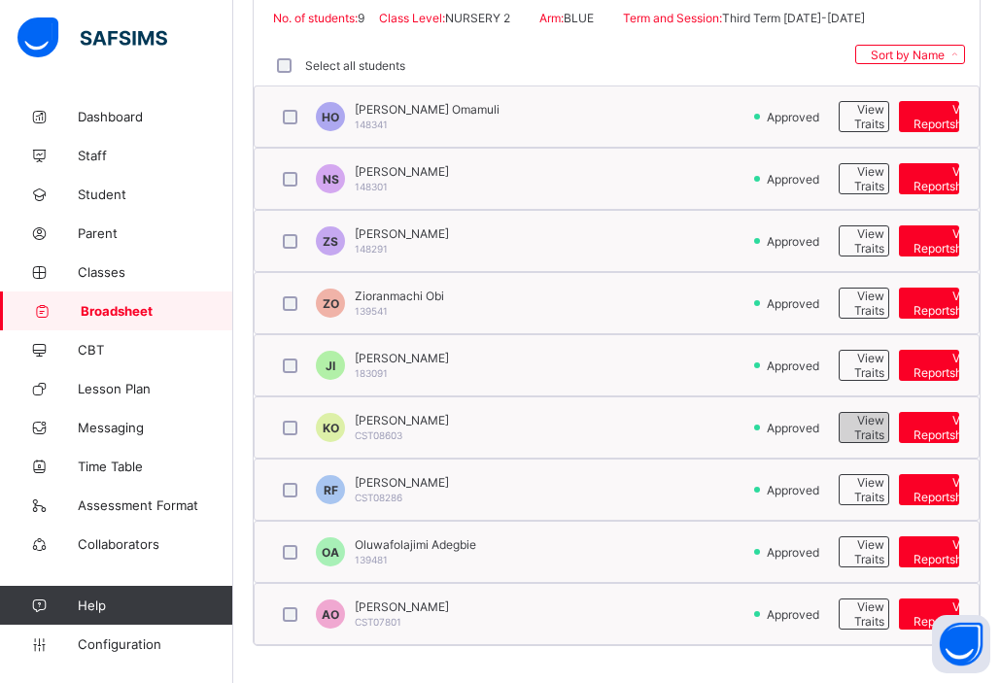
click at [860, 426] on span "View Traits" at bounding box center [869, 427] width 30 height 29
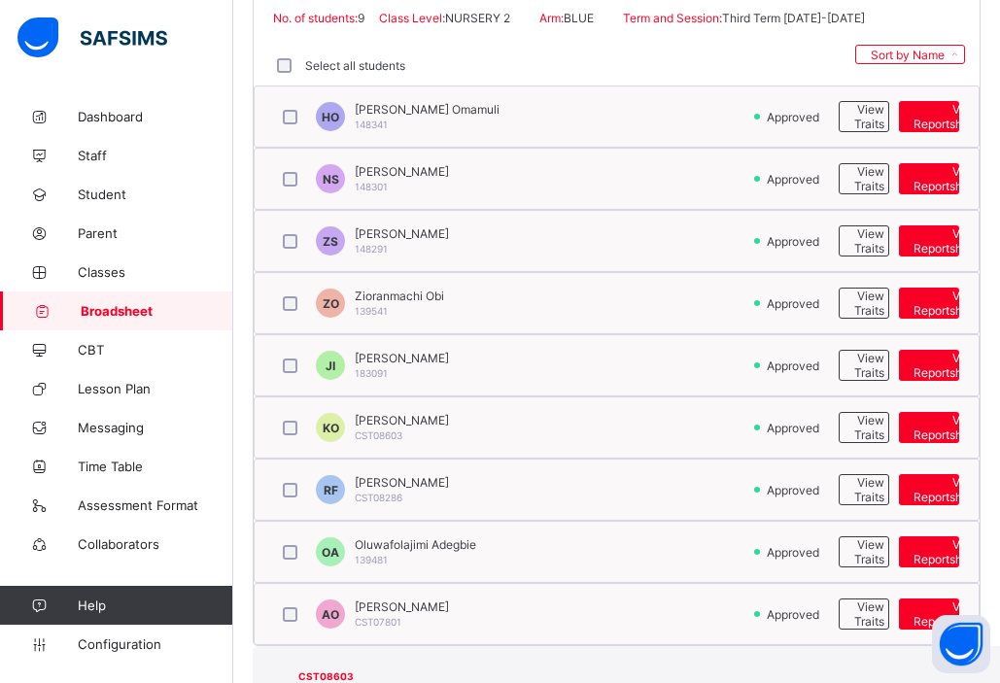
scroll to position [0, 0]
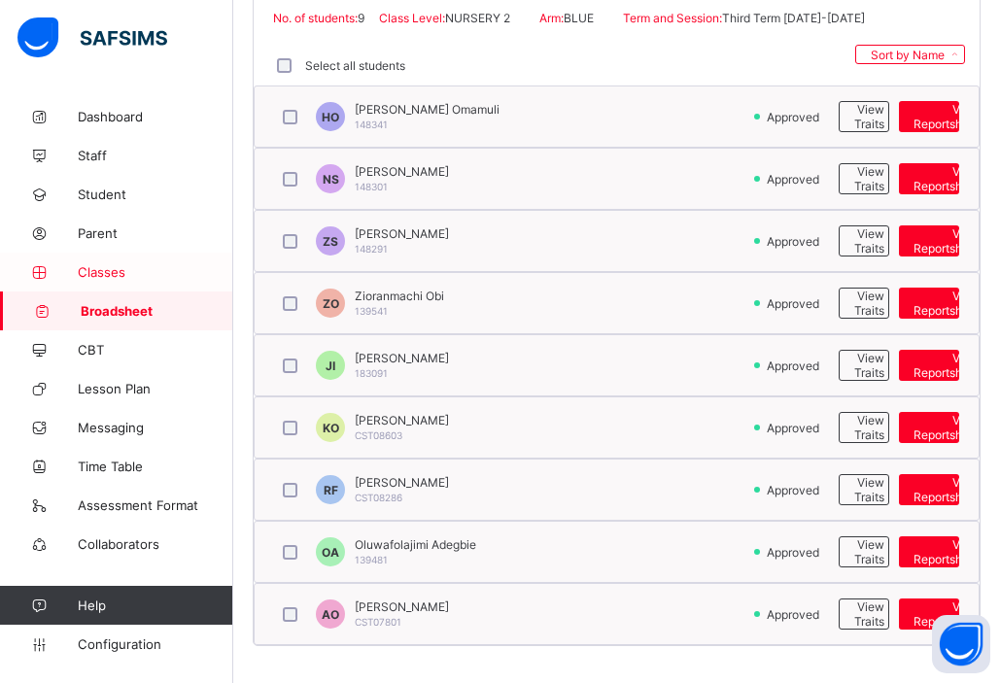
click at [105, 269] on span "Classes" at bounding box center [156, 272] width 156 height 16
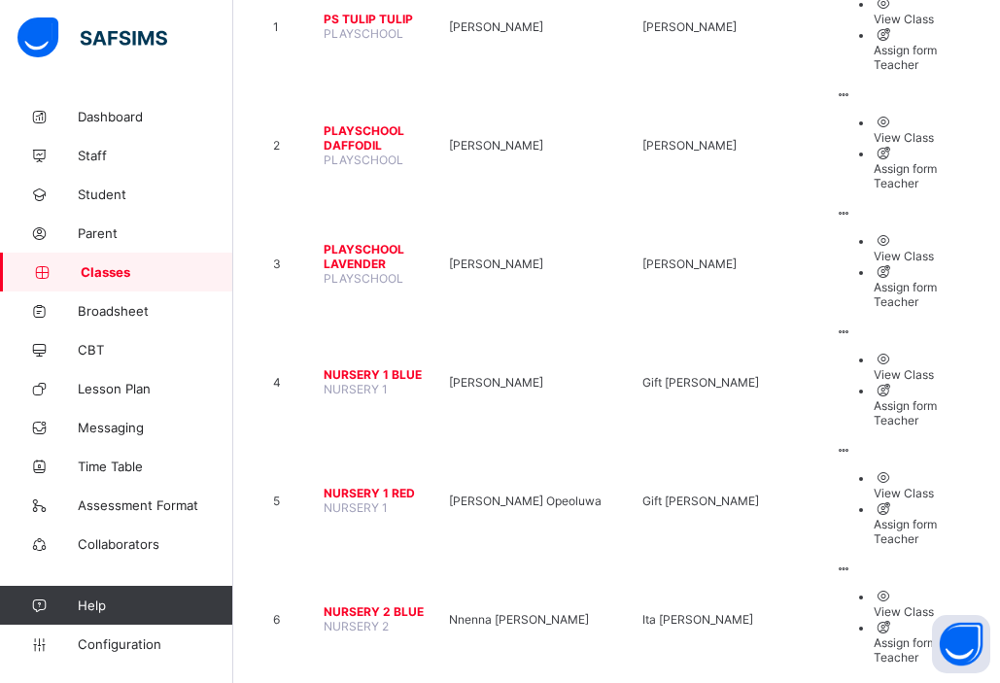
scroll to position [409, 0]
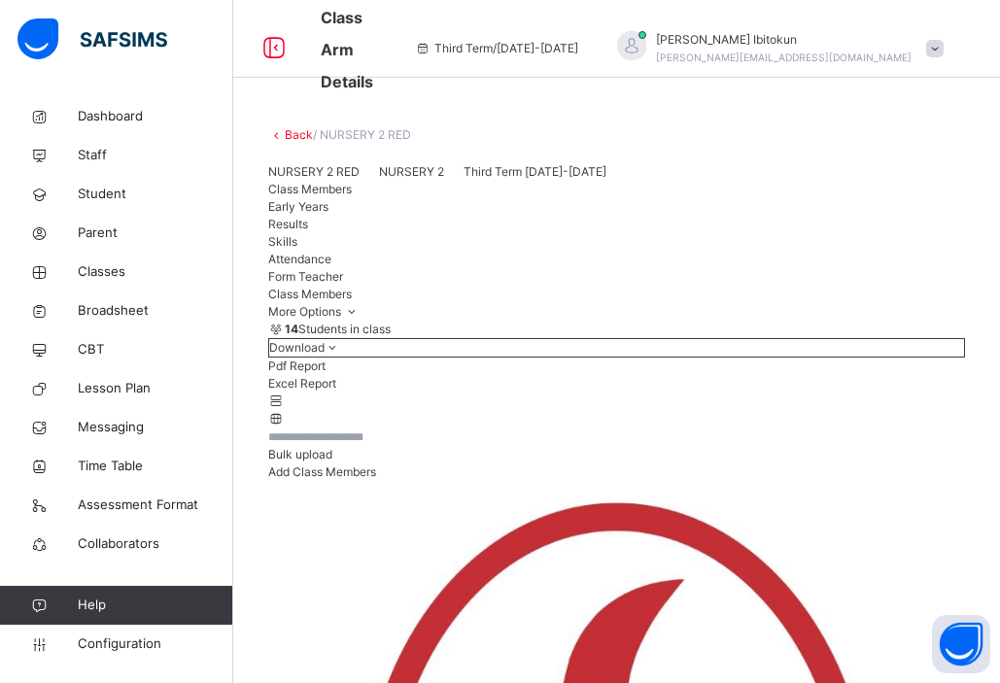
click at [308, 231] on span "Results" at bounding box center [288, 224] width 40 height 15
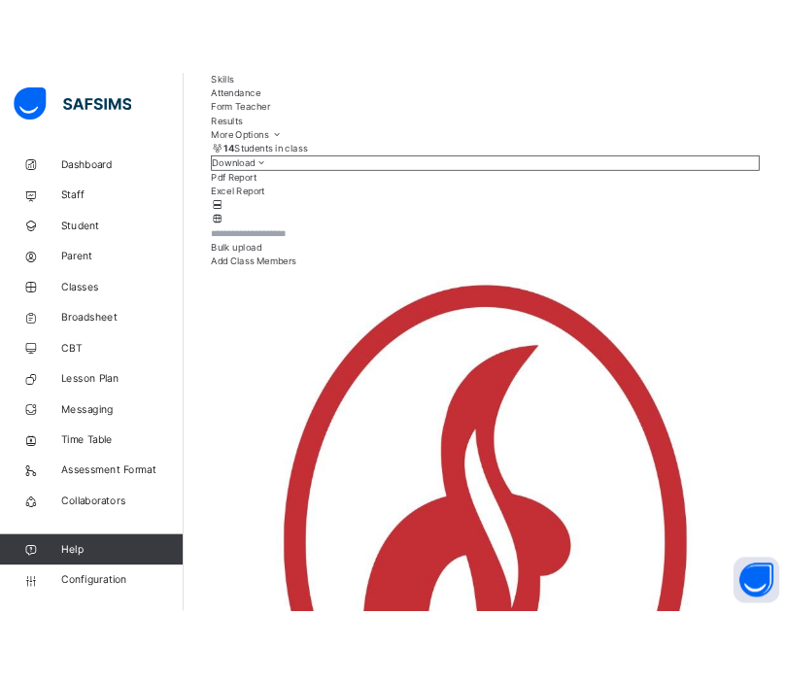
scroll to position [314, 0]
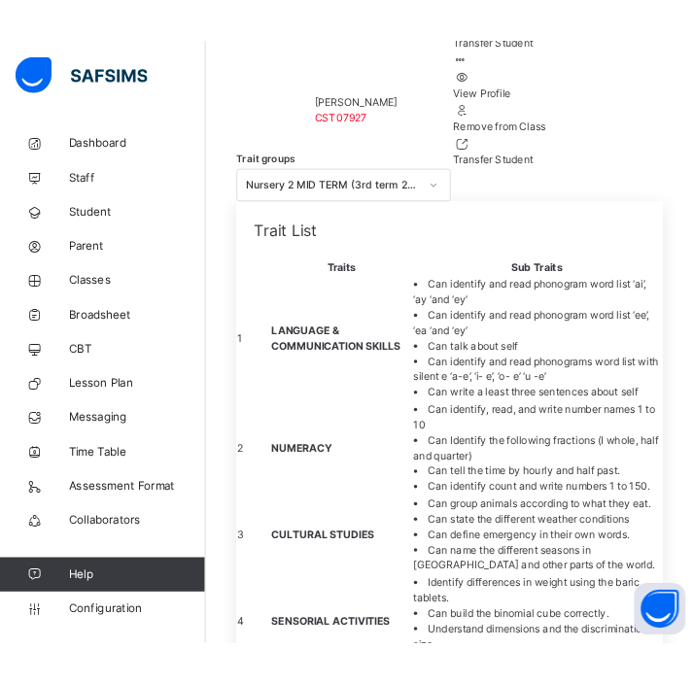
scroll to position [3311, 0]
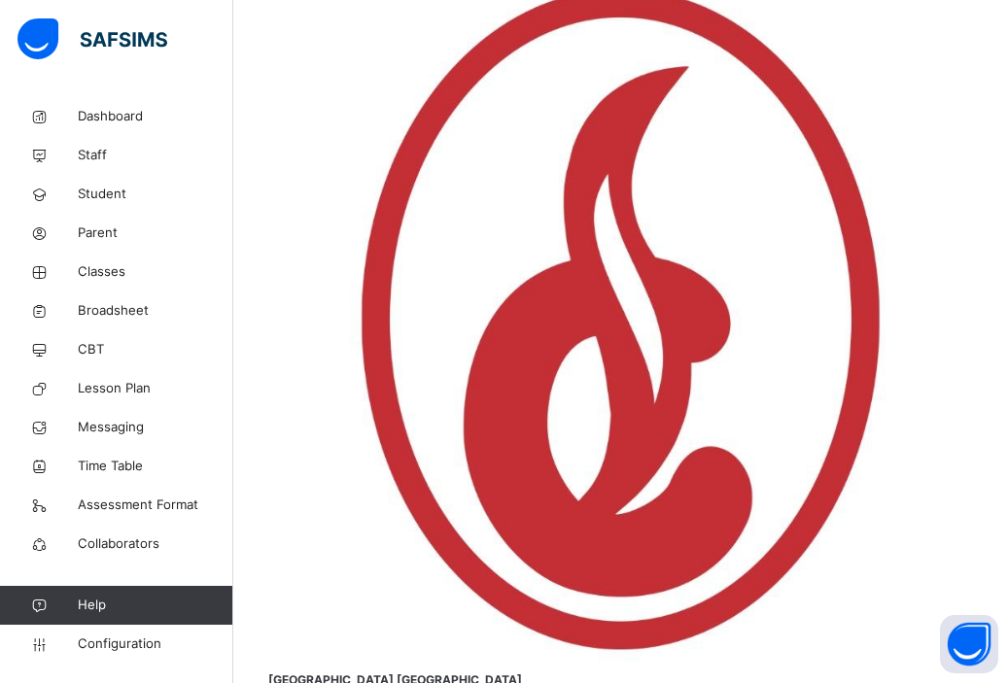
scroll to position [513, 0]
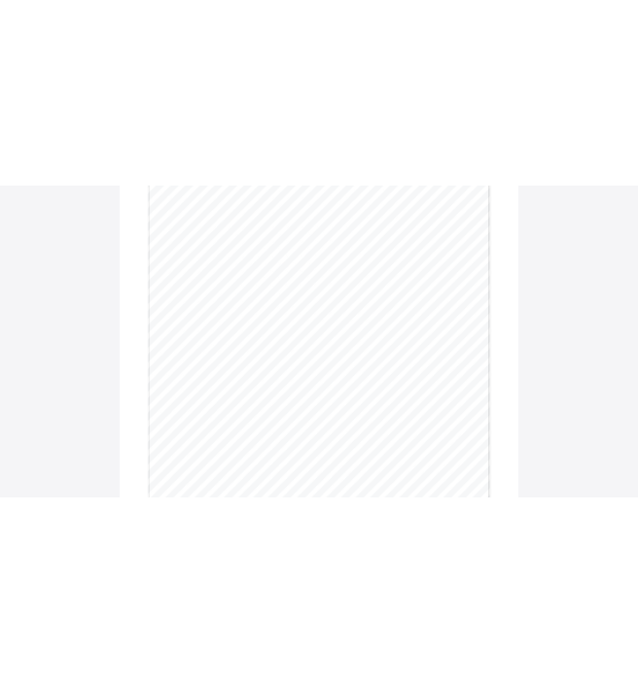
scroll to position [2534, 0]
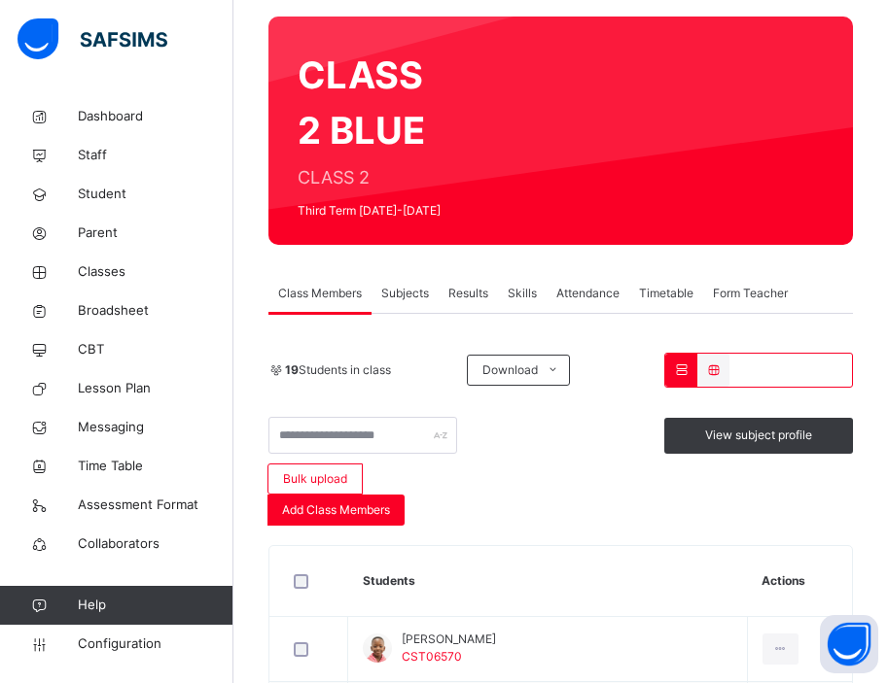
scroll to position [136, 0]
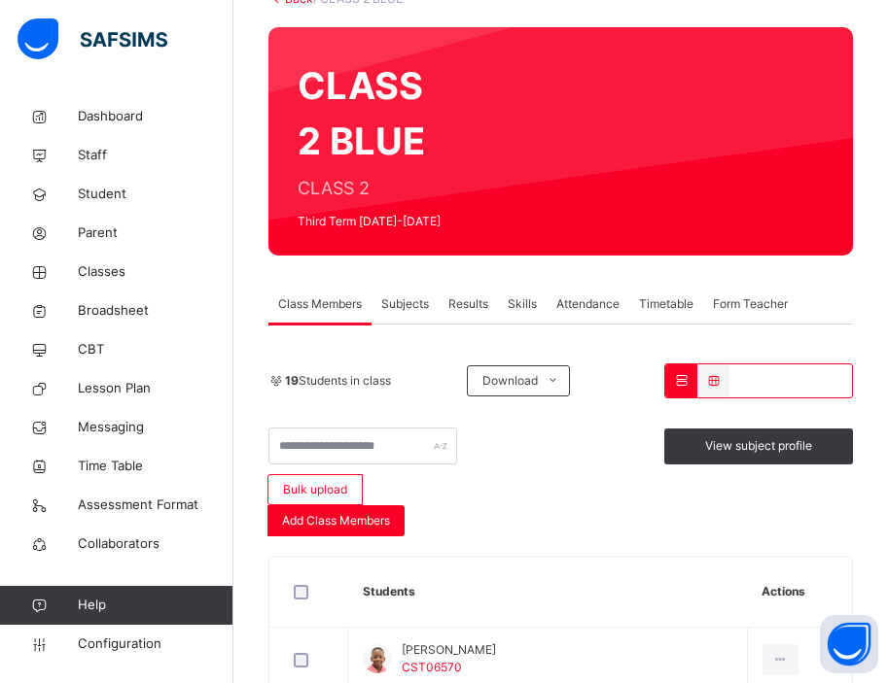
click at [477, 302] on span "Results" at bounding box center [468, 304] width 40 height 17
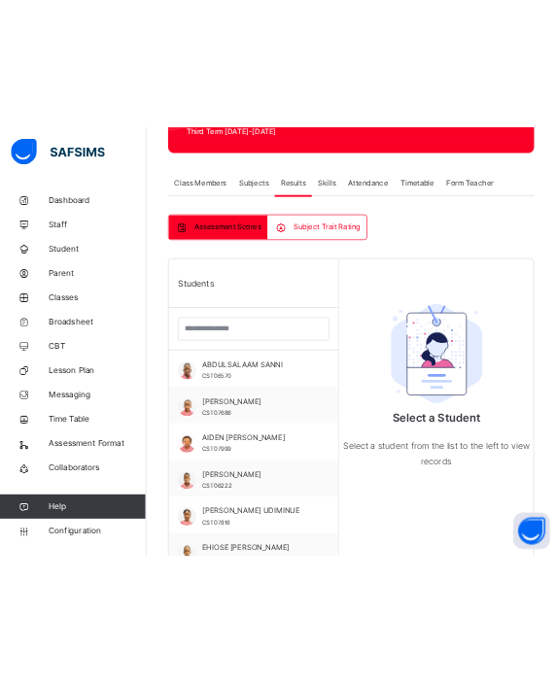
scroll to position [353, 0]
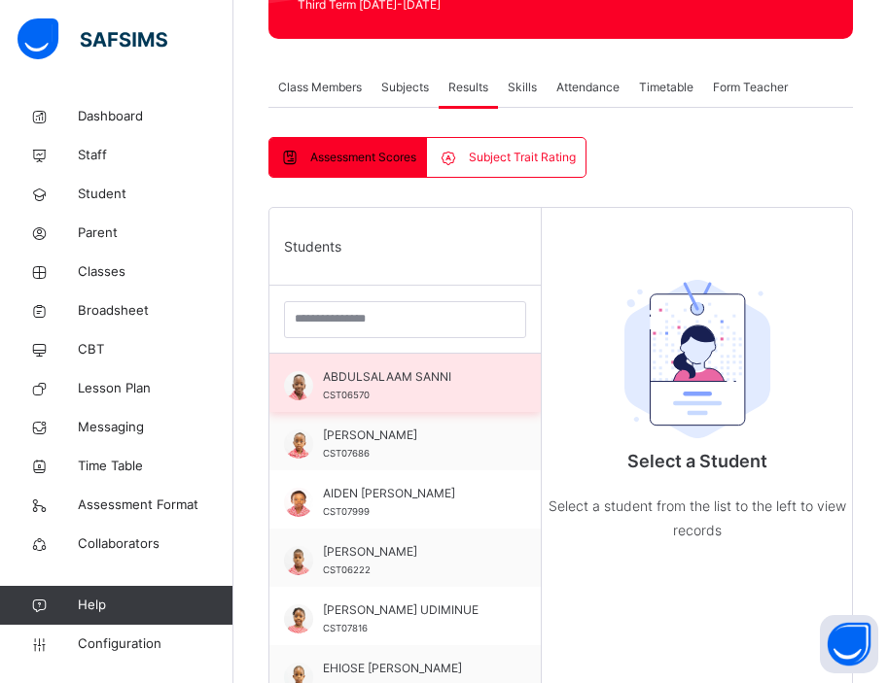
click at [369, 387] on div "ABDULSALAAM SANNI CST06570" at bounding box center [410, 385] width 174 height 35
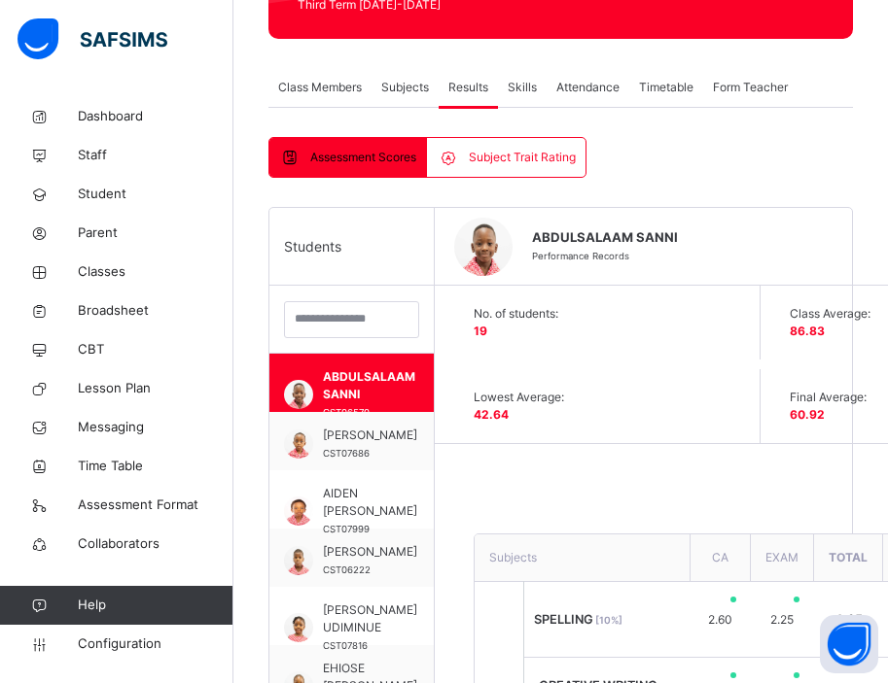
click at [489, 162] on span "Subject Trait Rating" at bounding box center [522, 157] width 107 height 17
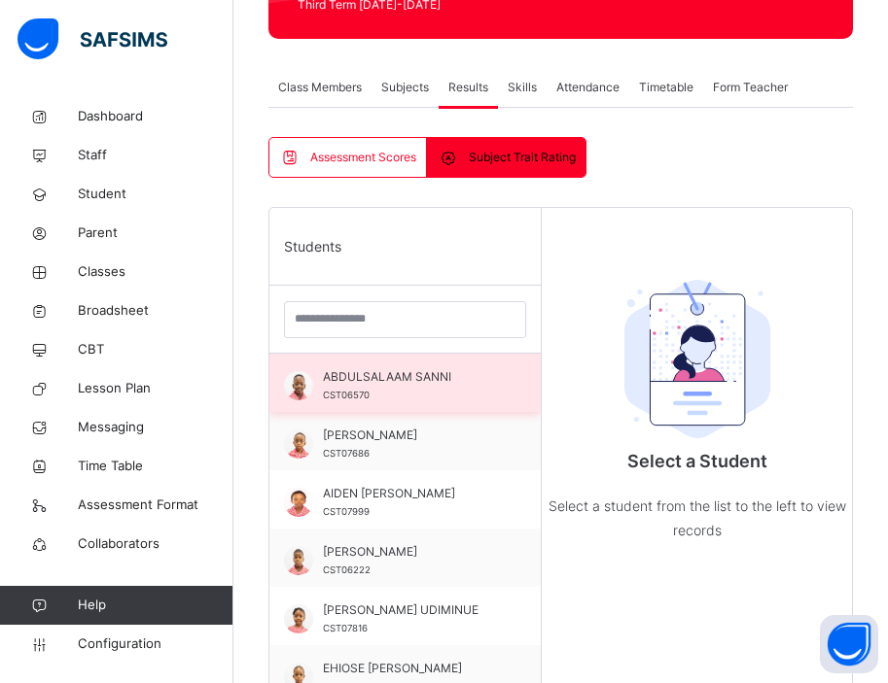
click at [371, 384] on span "ABDULSALAAM SANNI" at bounding box center [410, 376] width 174 height 17
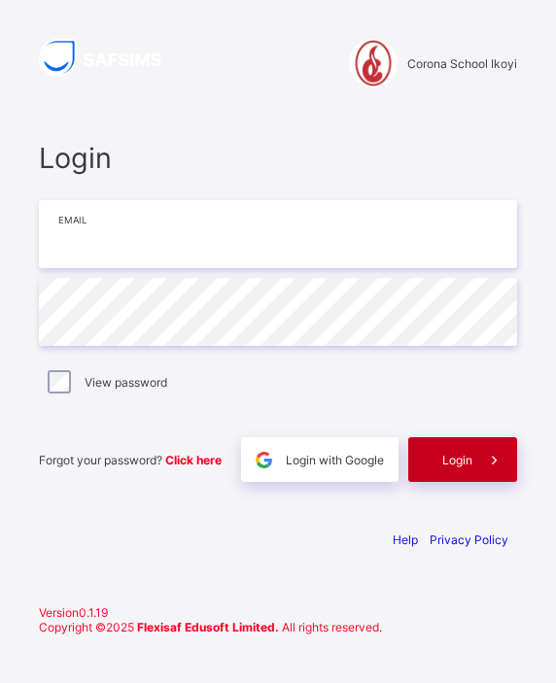
type input "**********"
click at [458, 463] on span "Login" at bounding box center [457, 460] width 30 height 15
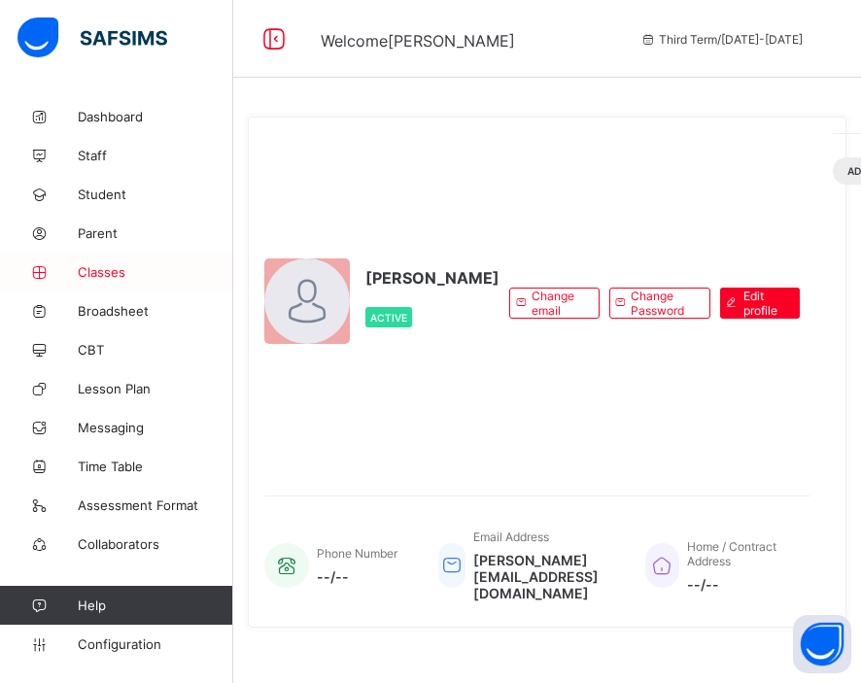
click at [103, 267] on span "Classes" at bounding box center [156, 272] width 156 height 16
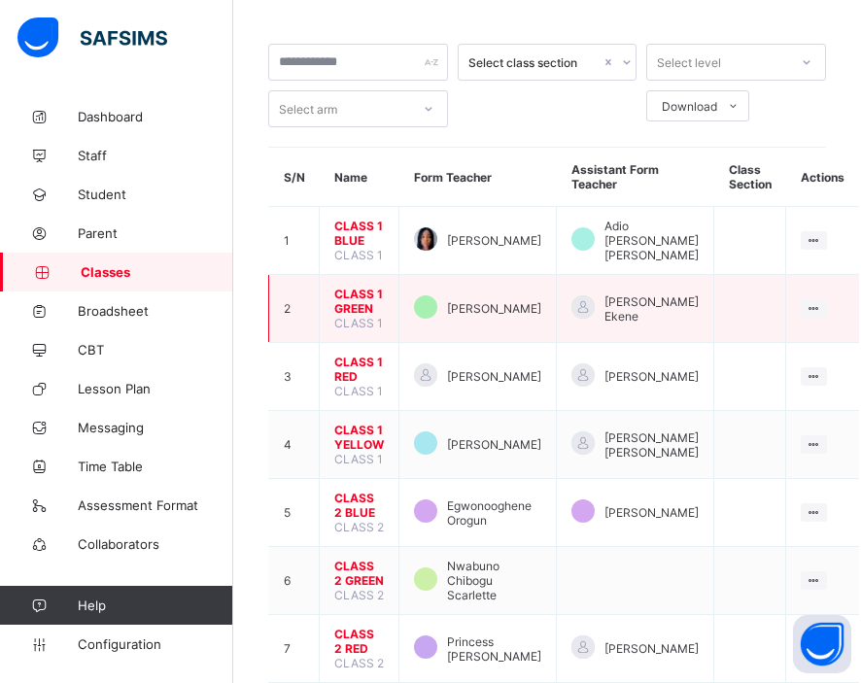
scroll to position [266, 0]
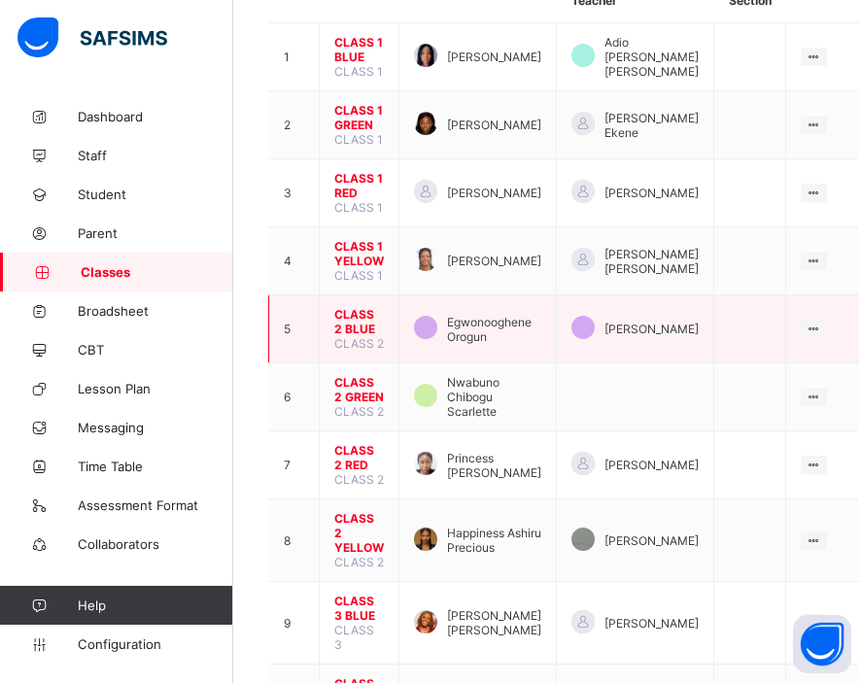
click at [349, 315] on span "CLASS 2 BLUE" at bounding box center [359, 321] width 50 height 29
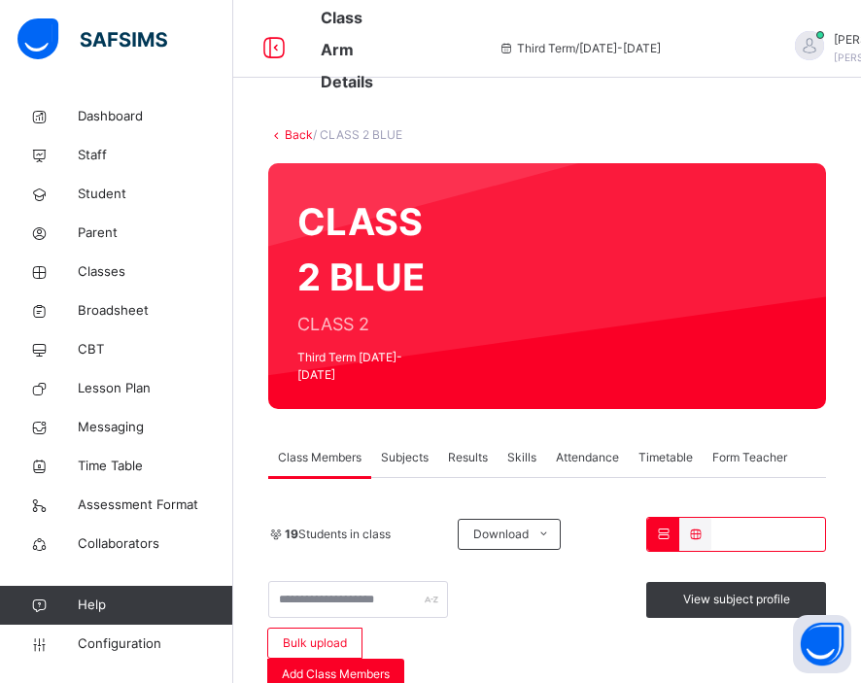
click at [471, 449] on span "Results" at bounding box center [468, 457] width 40 height 17
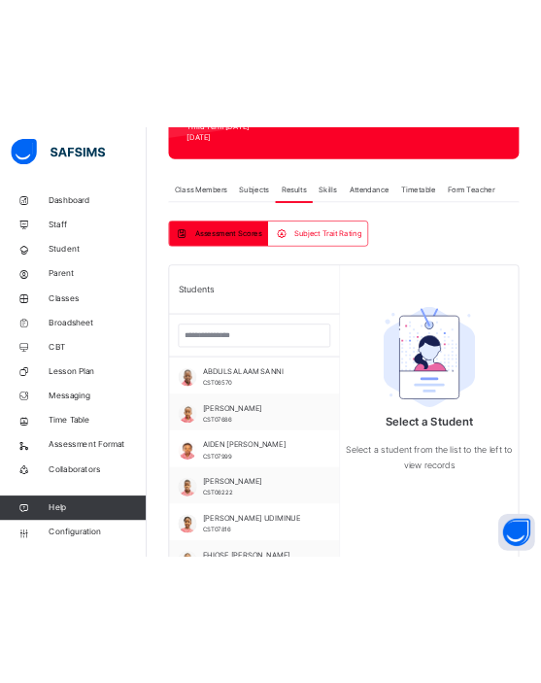
scroll to position [386, 0]
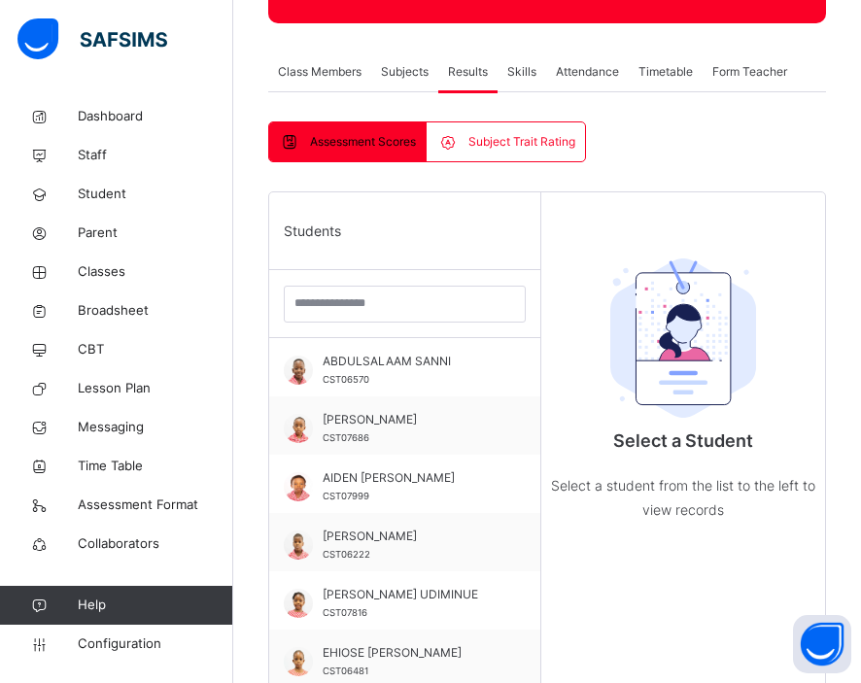
click at [500, 133] on span "Subject Trait Rating" at bounding box center [522, 141] width 107 height 17
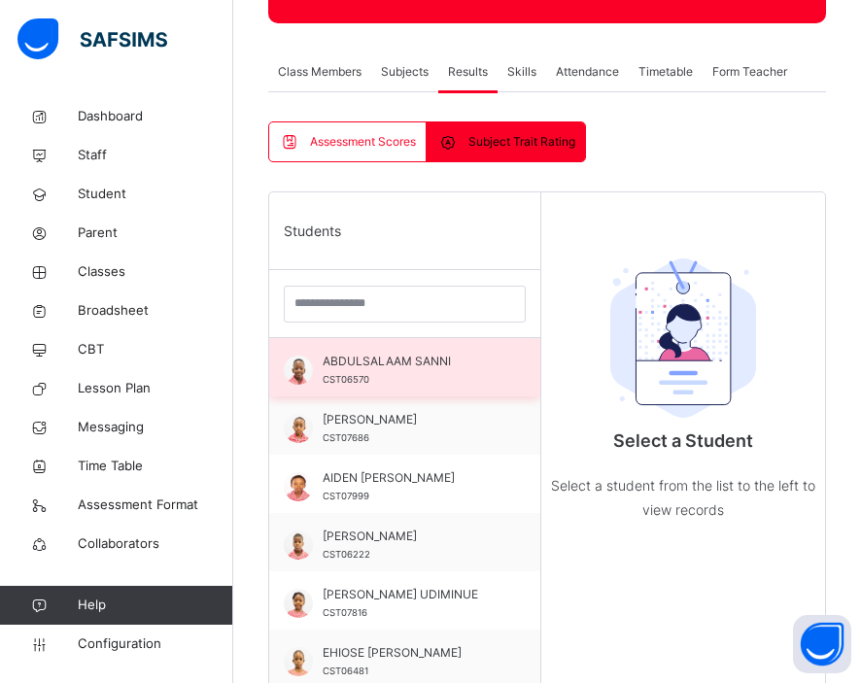
click at [339, 374] on span "CST06570" at bounding box center [346, 379] width 47 height 11
